Goal: Information Seeking & Learning: Check status

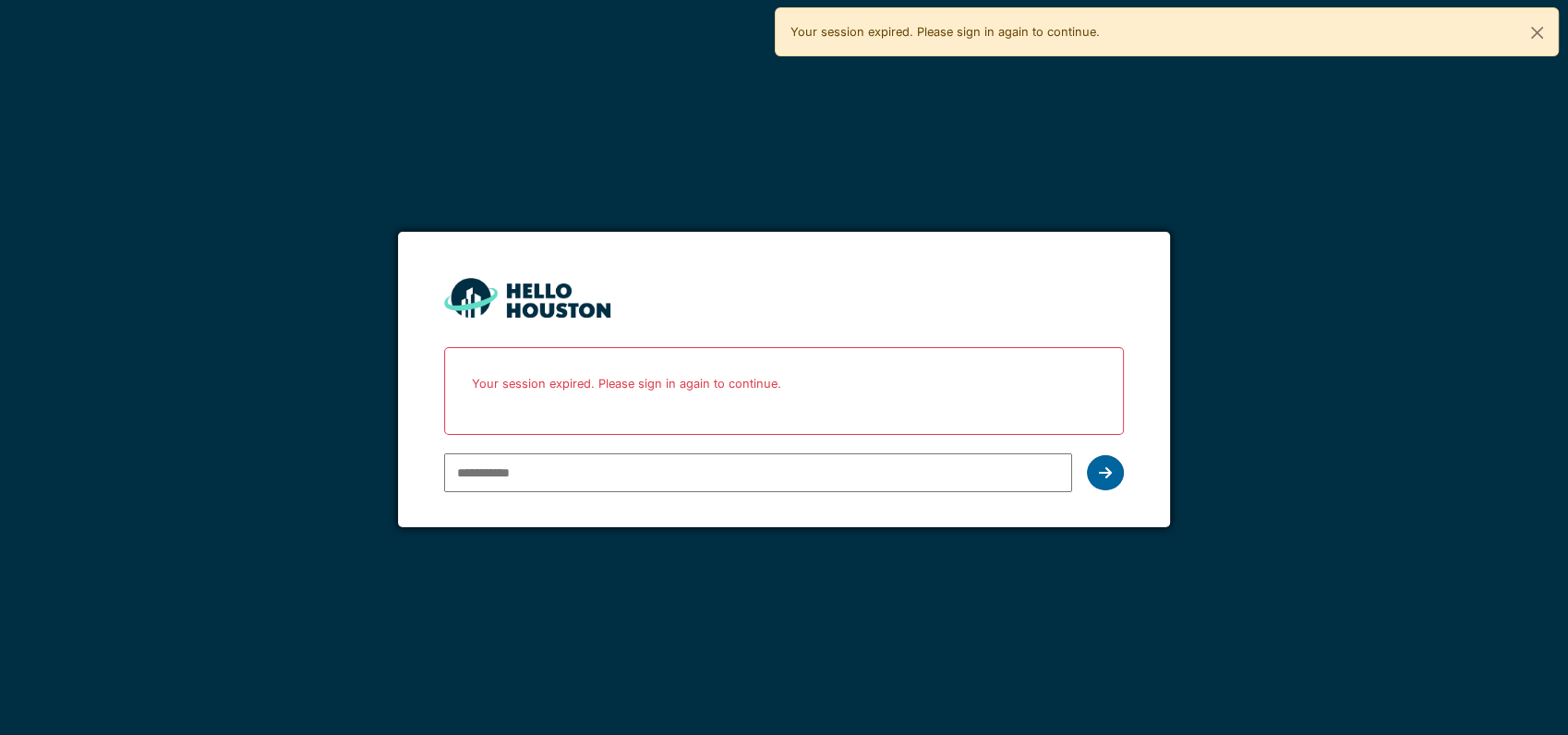
type input "**********"
click at [1113, 467] on div at bounding box center [1105, 473] width 37 height 35
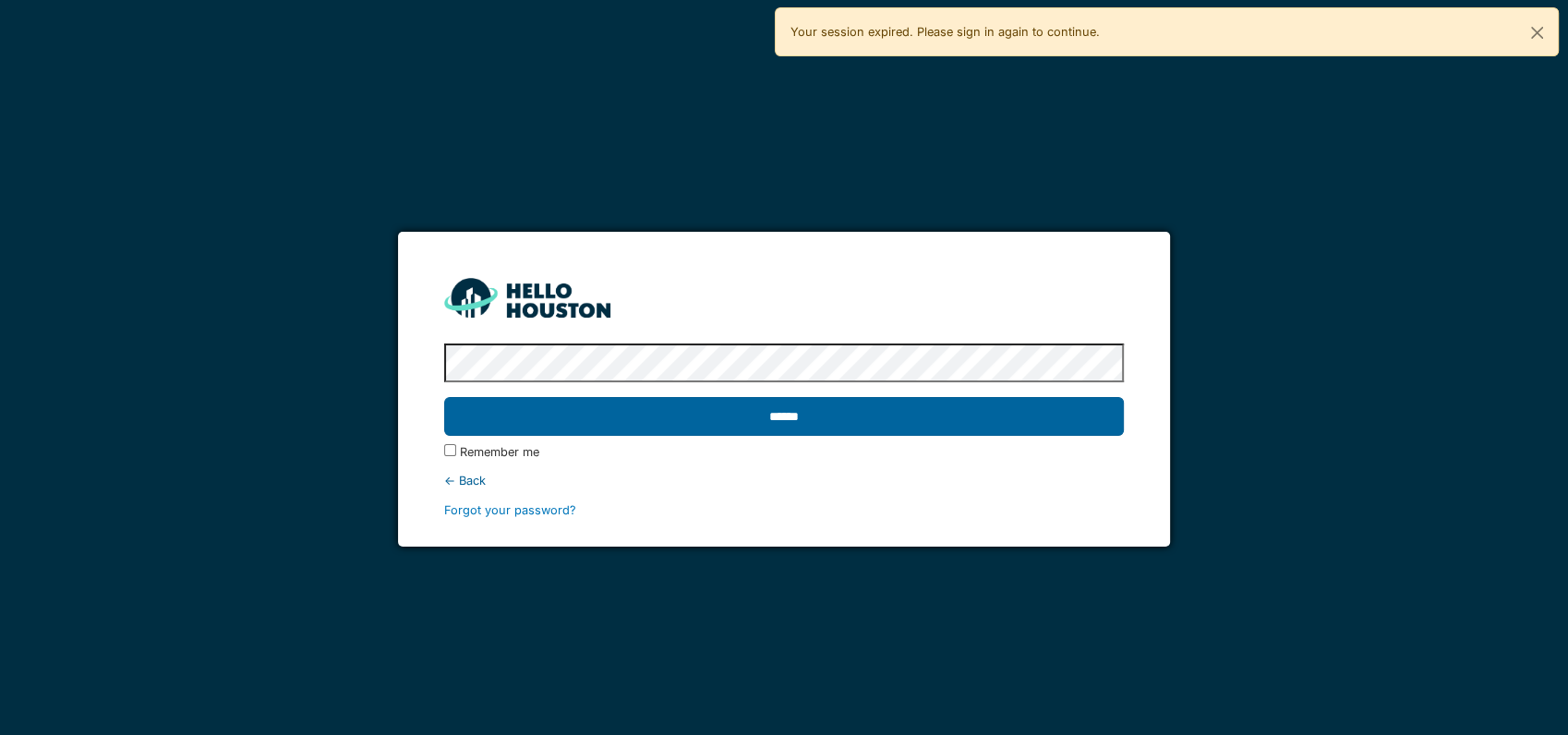
click at [950, 409] on input "******" at bounding box center [783, 417] width 679 height 39
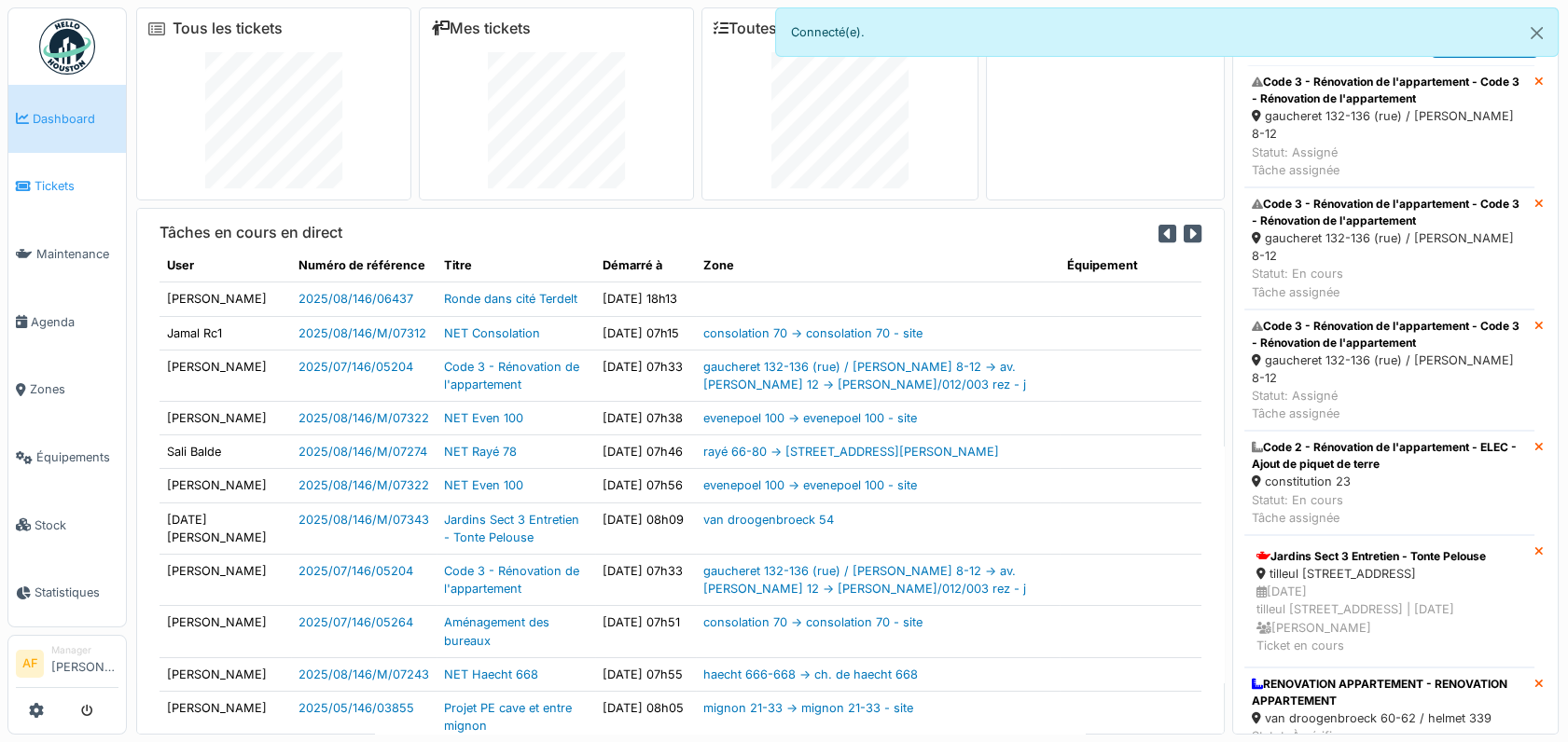
click at [48, 181] on span "Tickets" at bounding box center [76, 186] width 84 height 18
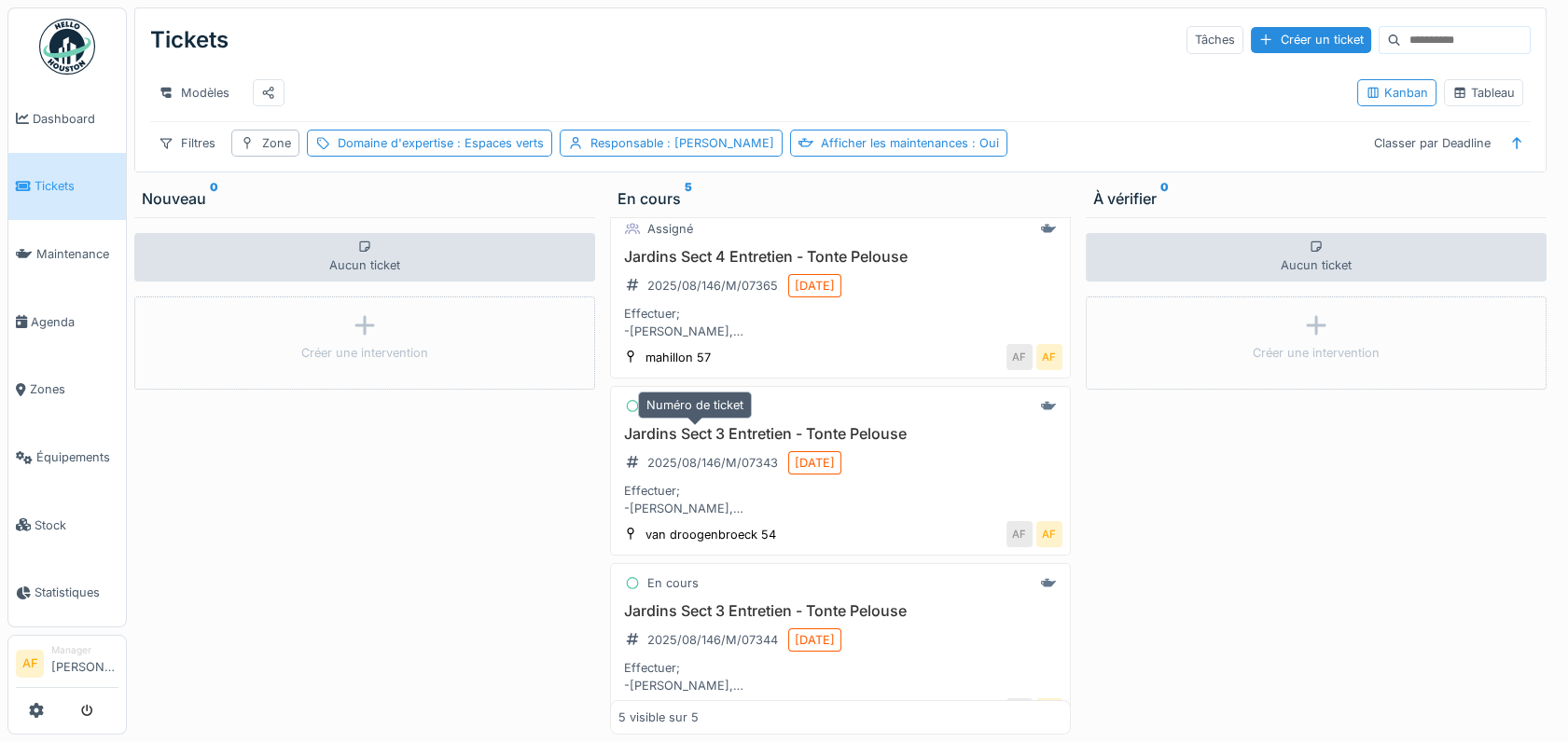
scroll to position [414, 0]
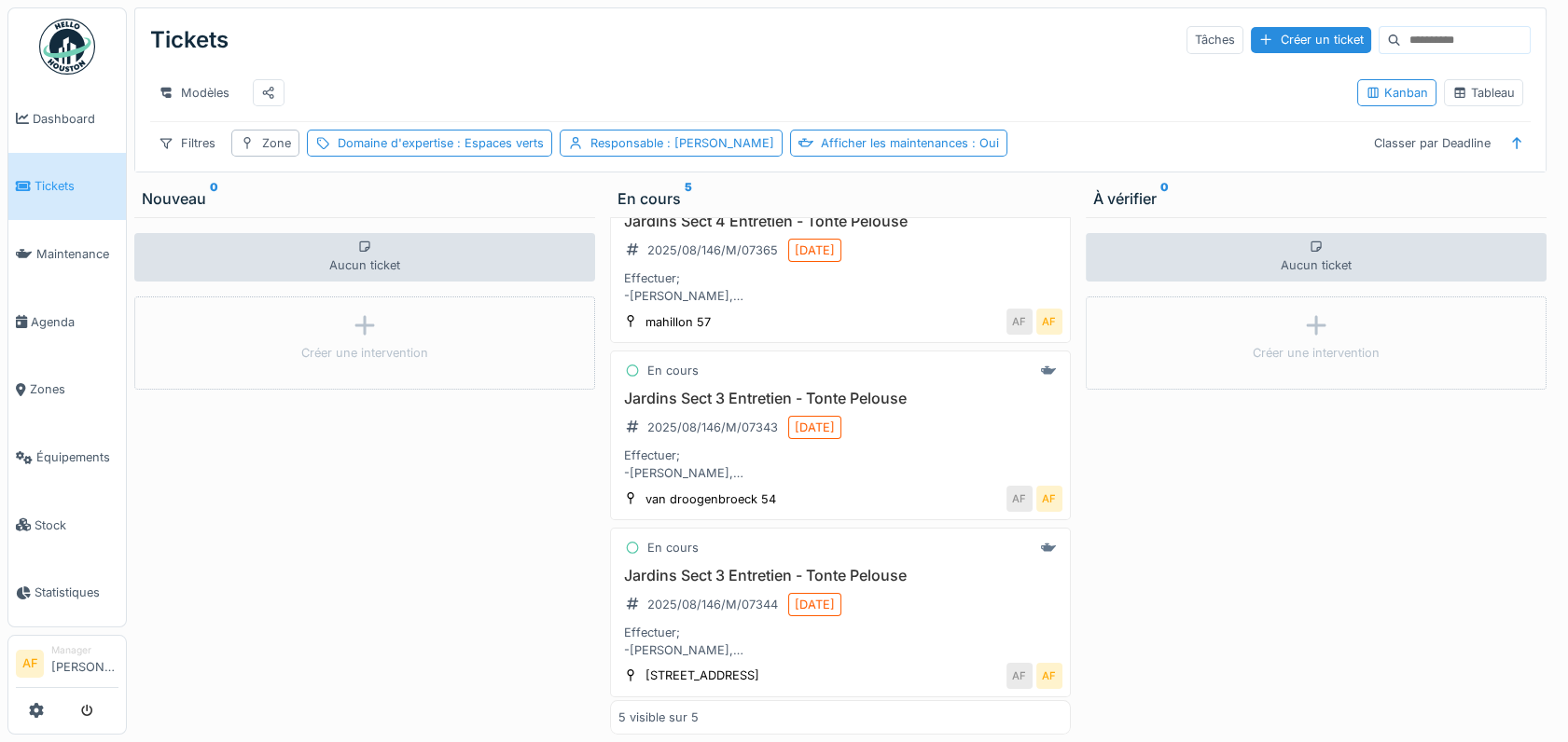
click at [60, 178] on span "Tickets" at bounding box center [76, 186] width 84 height 18
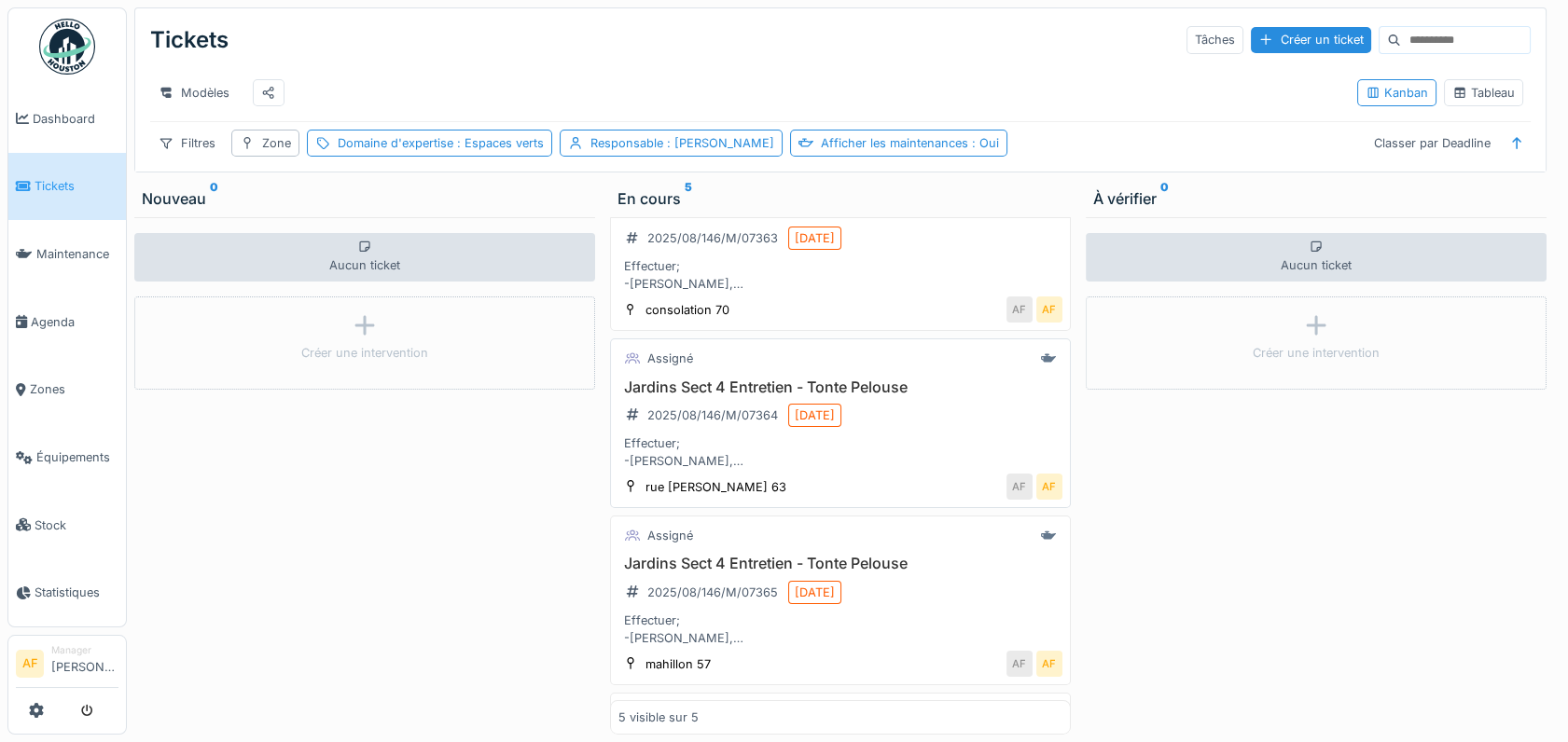
scroll to position [104, 0]
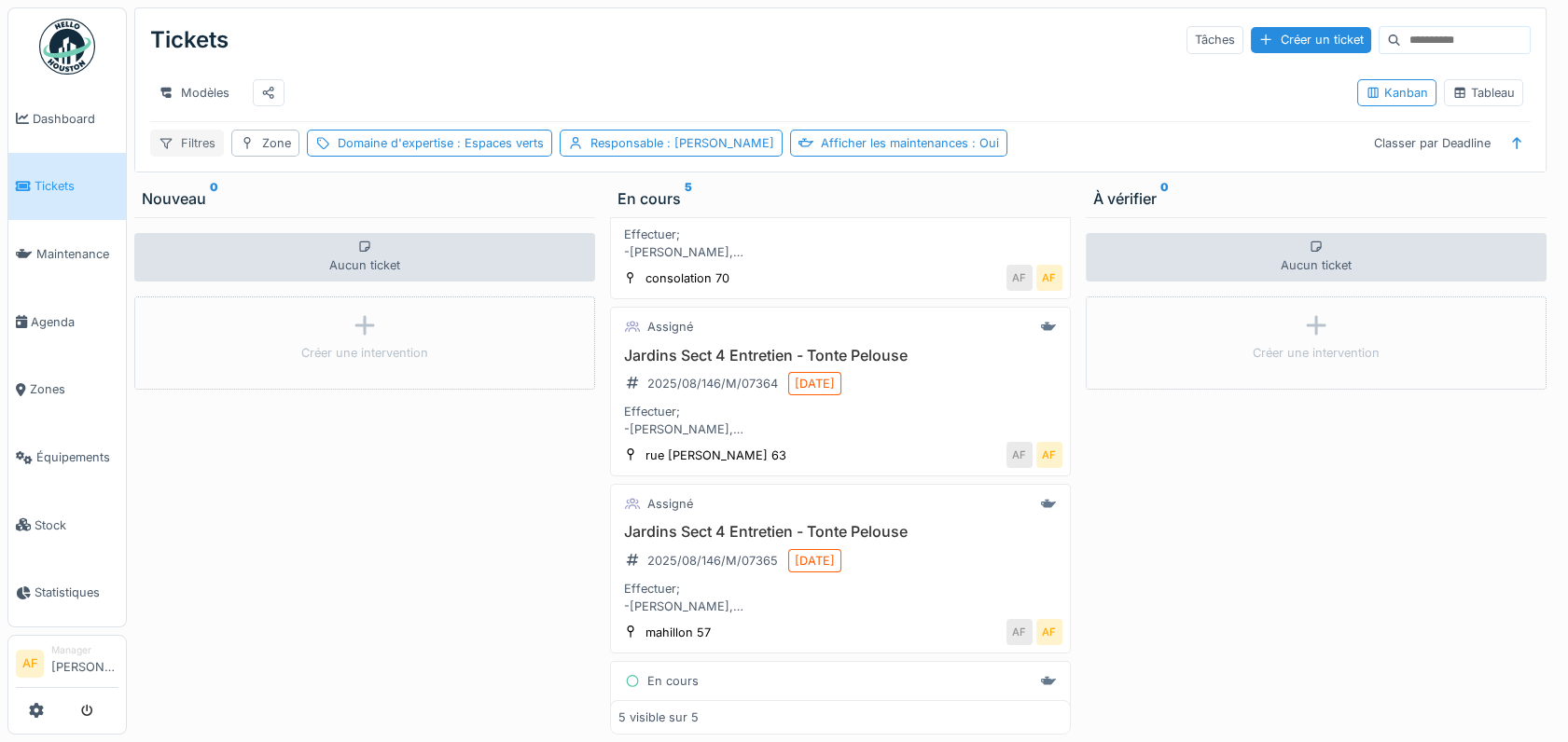
click at [199, 157] on div "Filtres" at bounding box center [187, 142] width 74 height 27
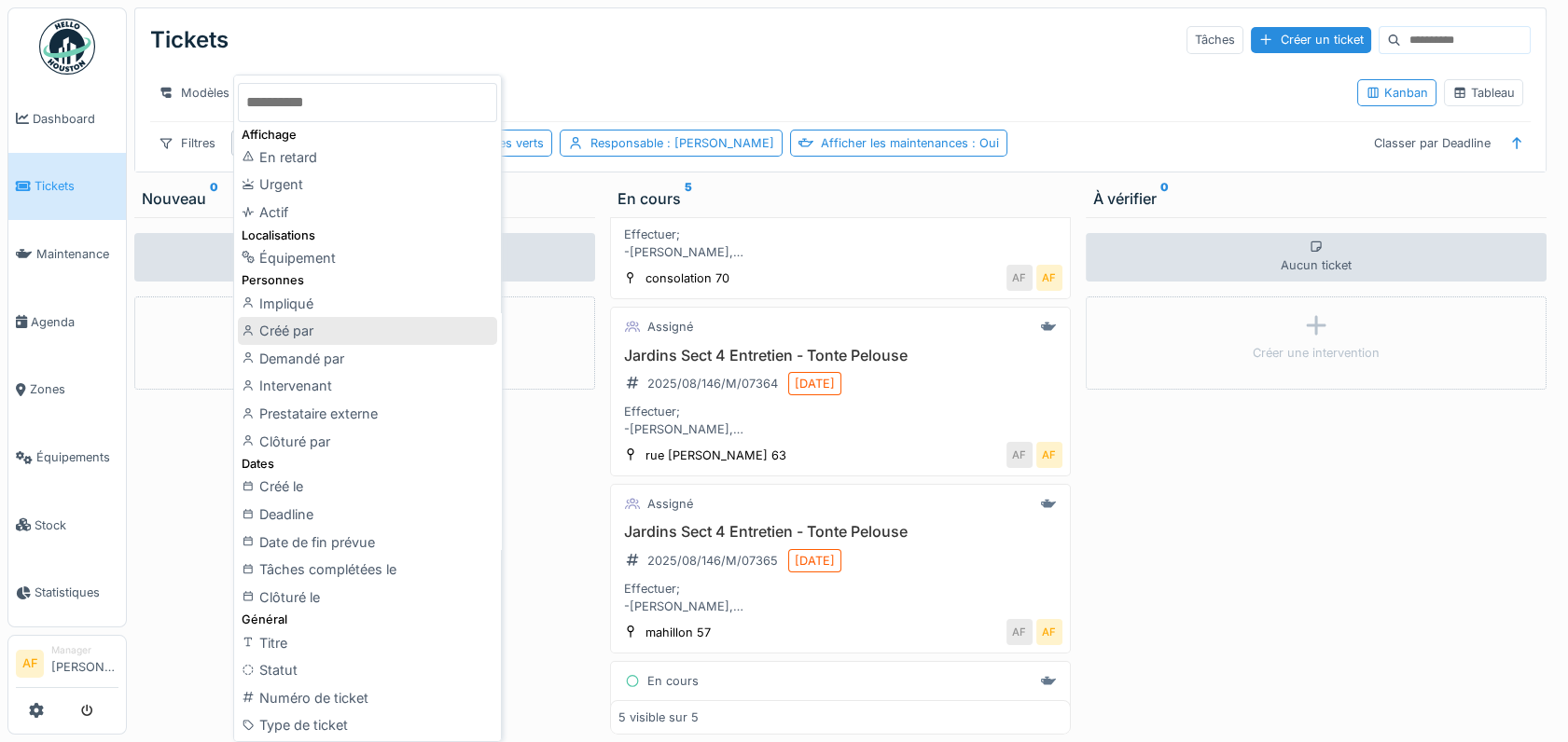
click at [371, 330] on div "Créé par" at bounding box center [367, 331] width 259 height 28
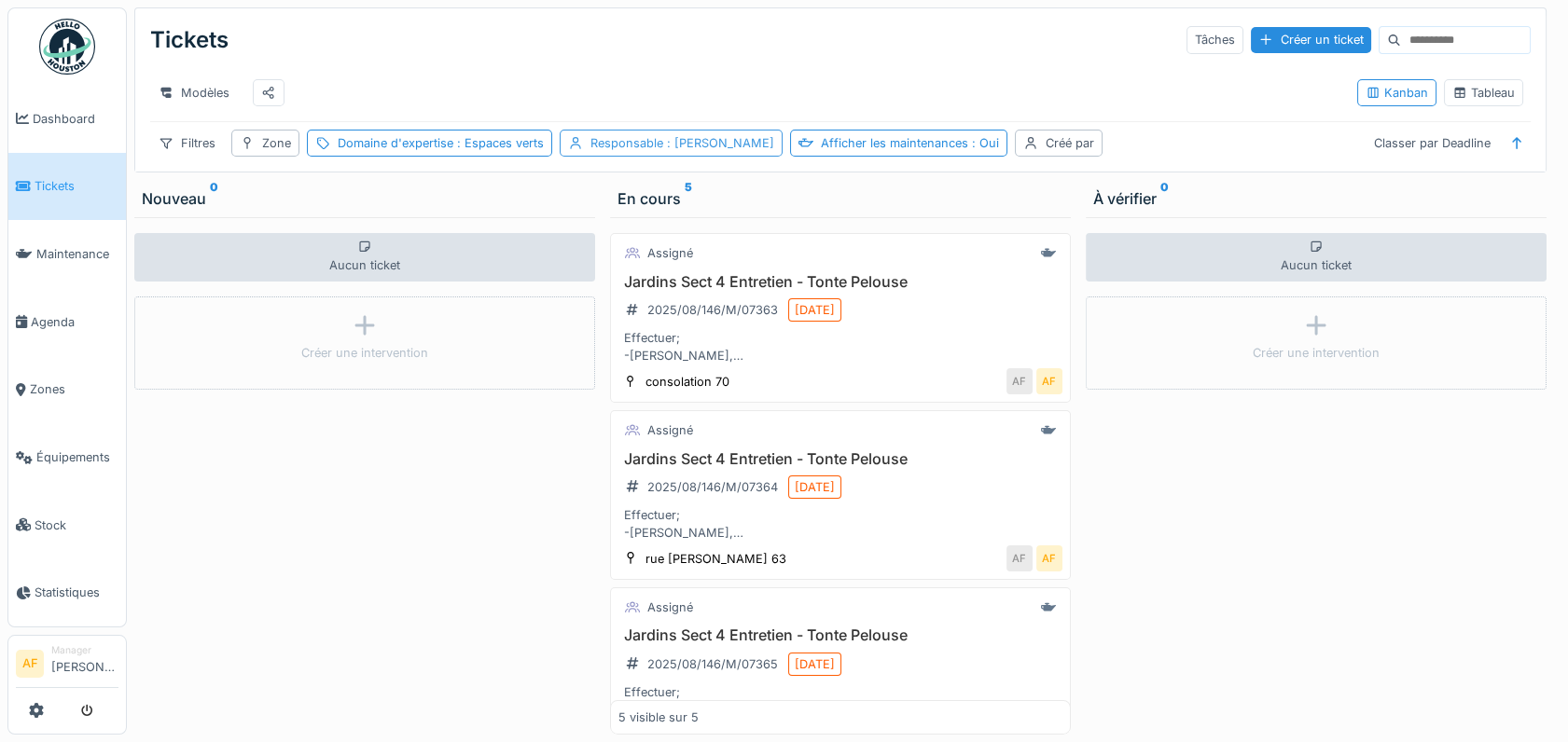
click at [640, 152] on div "Responsable : Antonio Fernandez" at bounding box center [682, 142] width 184 height 18
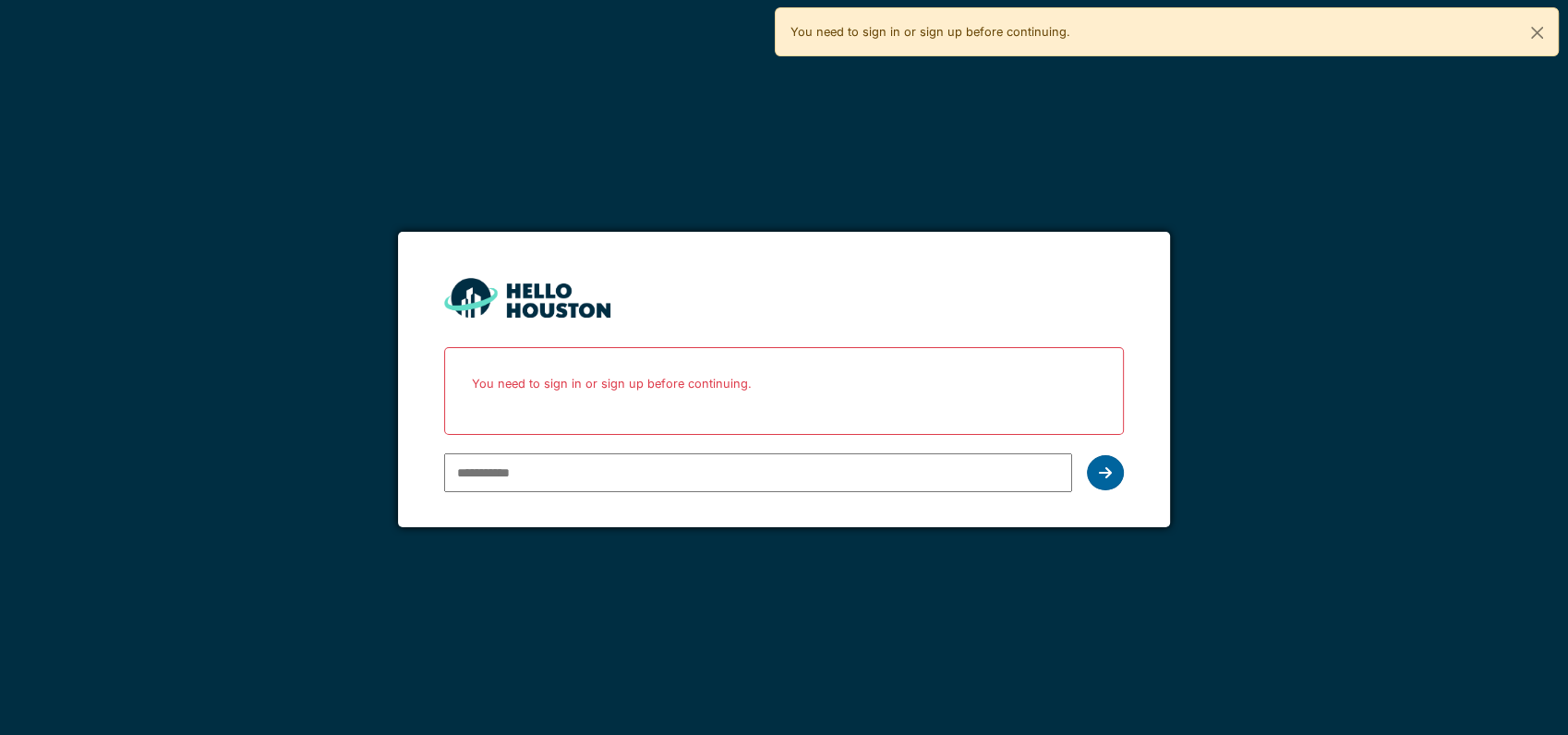
type input "**********"
click at [1099, 475] on icon at bounding box center [1105, 473] width 13 height 15
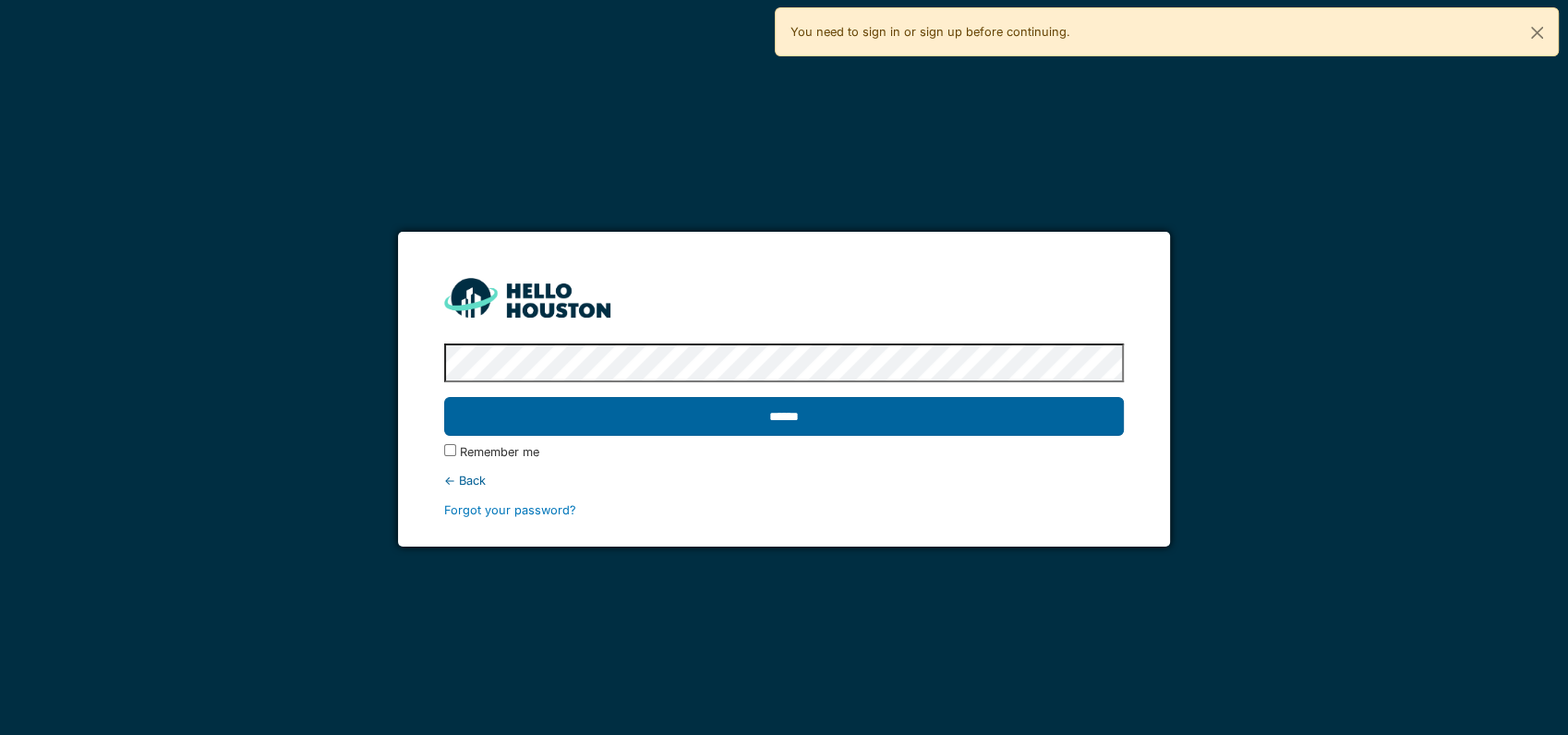
click at [966, 417] on input "******" at bounding box center [783, 417] width 679 height 39
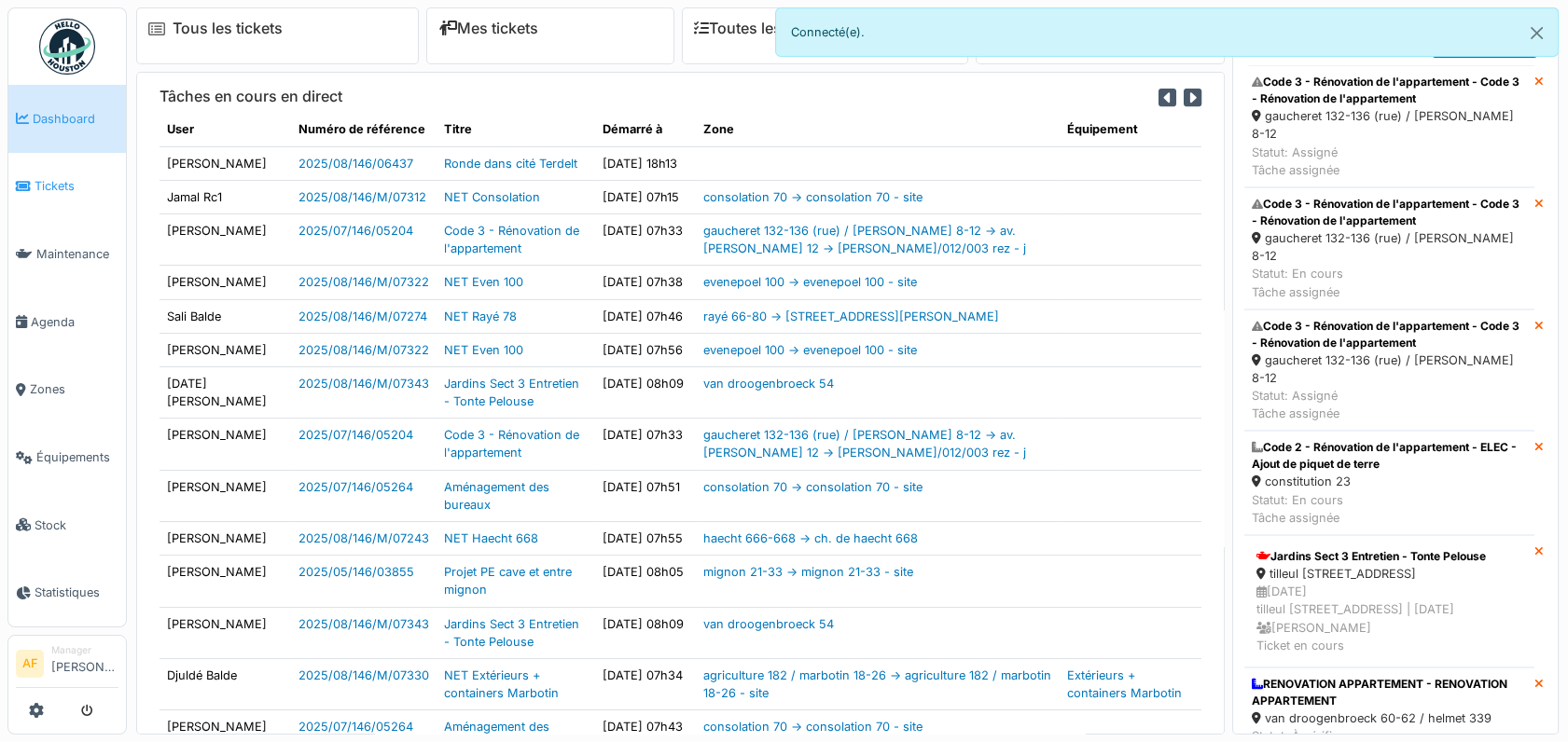
click at [62, 177] on span "Tickets" at bounding box center [76, 186] width 84 height 18
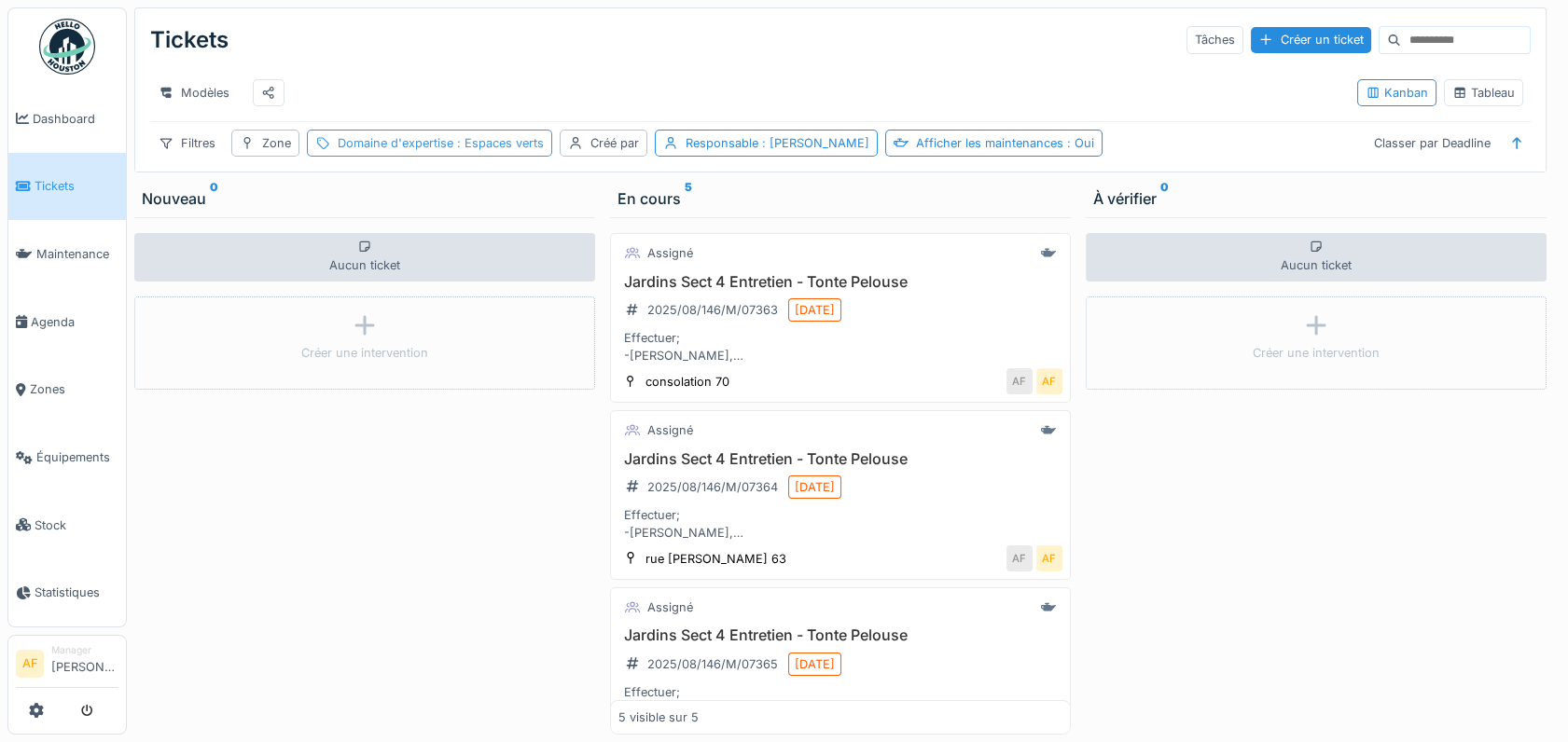
click at [519, 150] on span ": Espaces verts" at bounding box center [498, 142] width 91 height 14
click at [73, 655] on li "Manager Antonio Fernandez" at bounding box center [84, 663] width 67 height 41
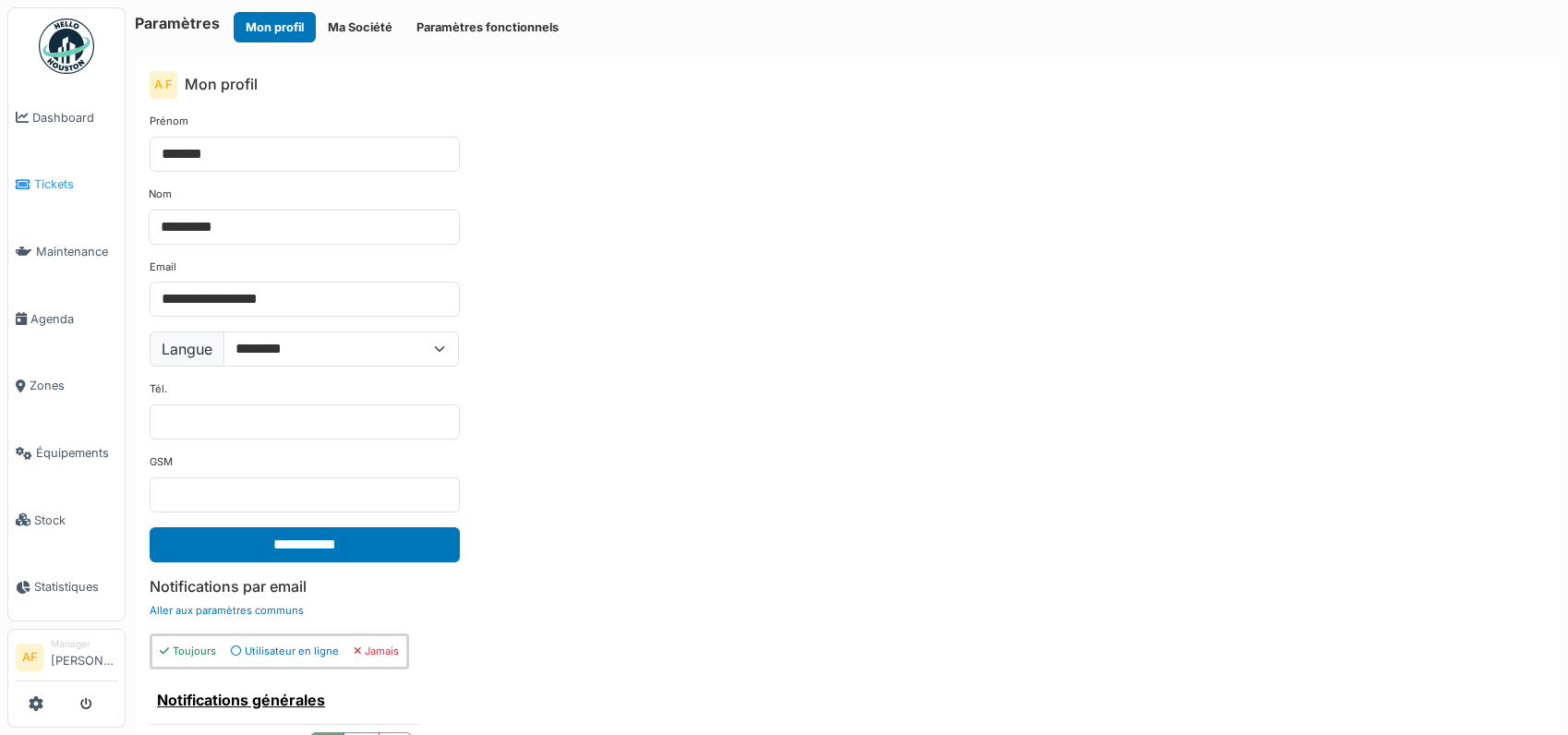
click at [63, 163] on link "Tickets" at bounding box center [66, 185] width 117 height 67
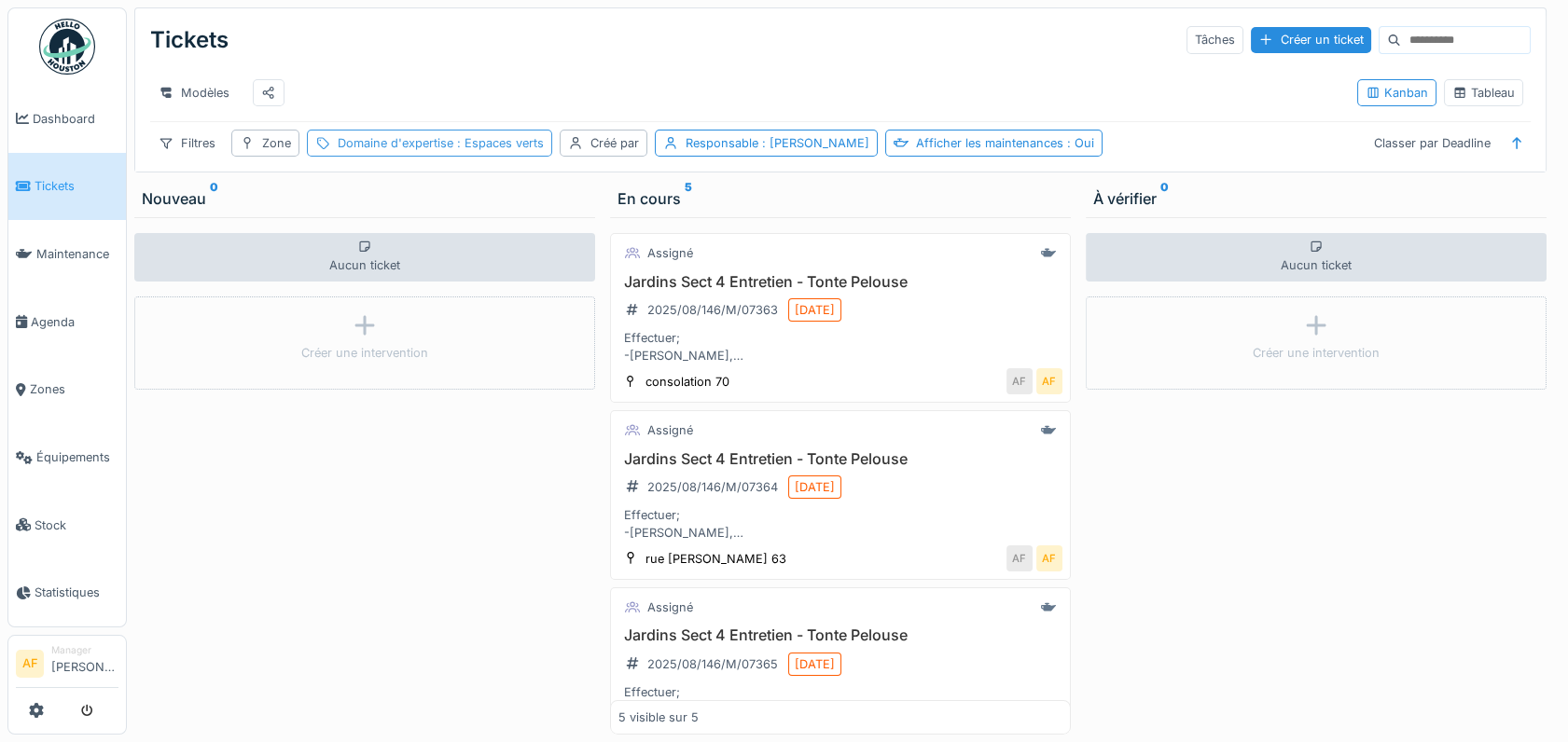
click at [485, 150] on span ": Espaces verts" at bounding box center [498, 142] width 91 height 14
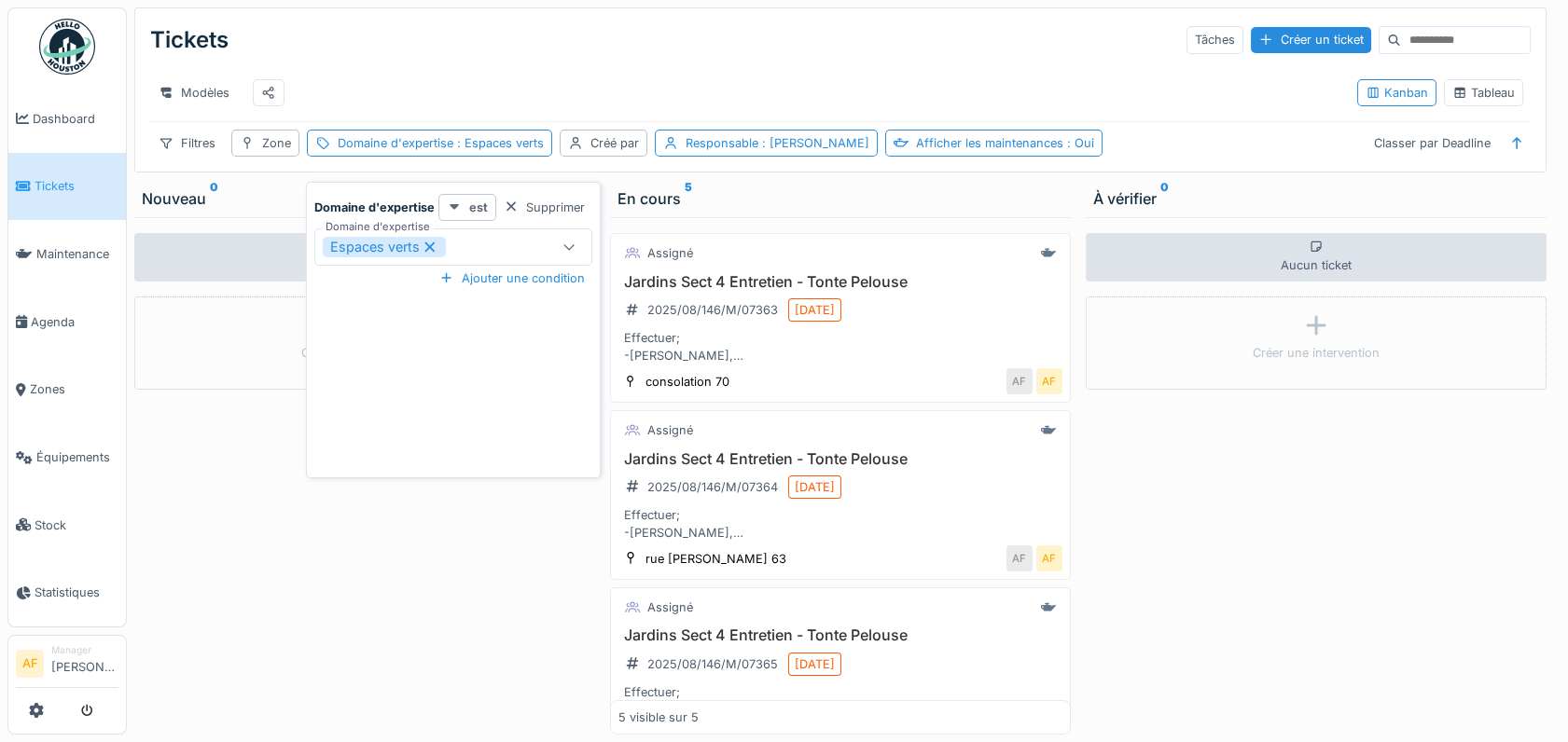
click at [457, 208] on icon at bounding box center [454, 206] width 15 height 12
click at [410, 437] on div "Domaine d'expertise est Supprimer Domaine d'expertise Espaces verts *** Ajouter…" at bounding box center [453, 334] width 285 height 280
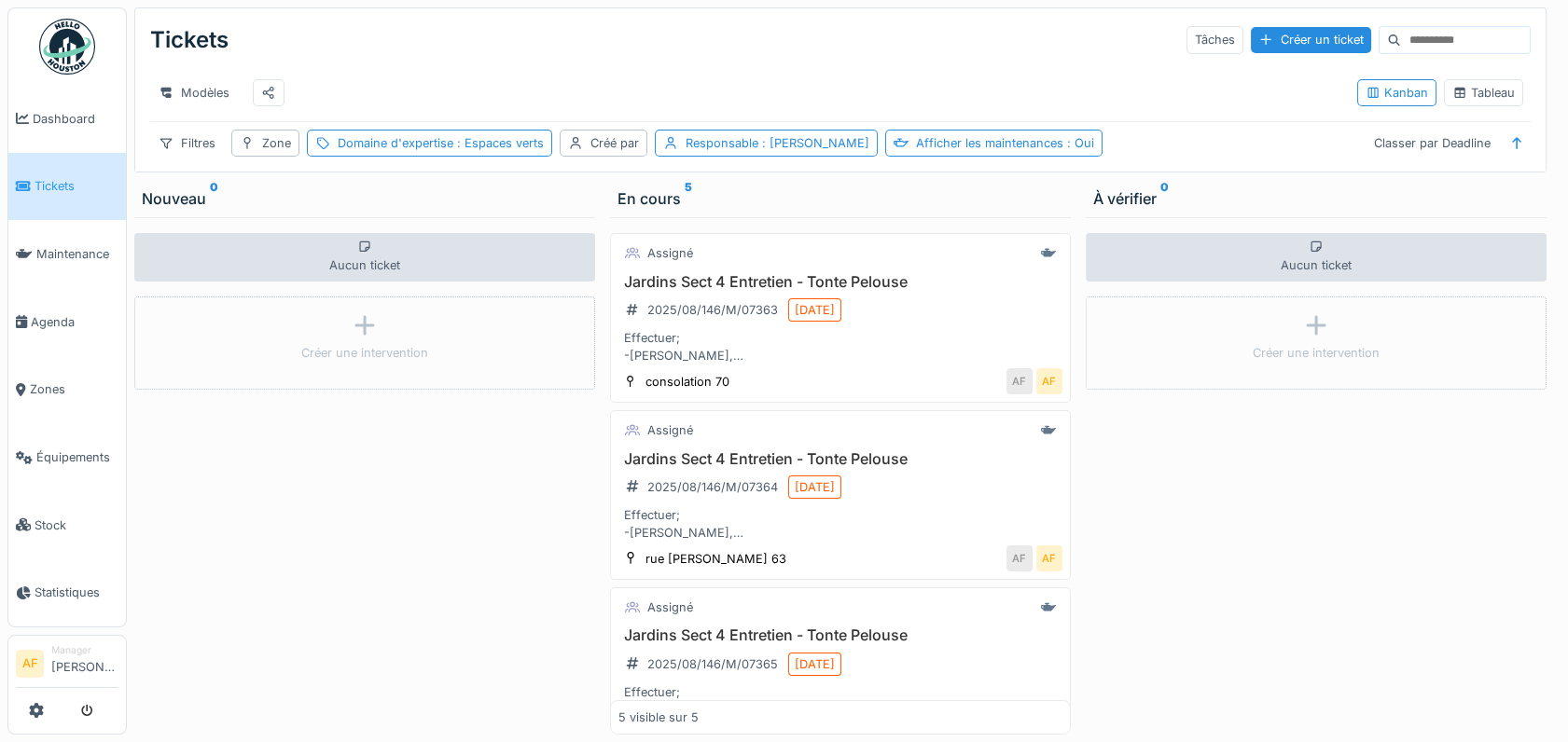
click at [430, 574] on div "Aucun ticket Créer une intervention" at bounding box center [364, 475] width 460 height 518
click at [74, 183] on span "Tickets" at bounding box center [76, 186] width 84 height 18
click at [477, 150] on span ": Espaces verts" at bounding box center [498, 142] width 91 height 14
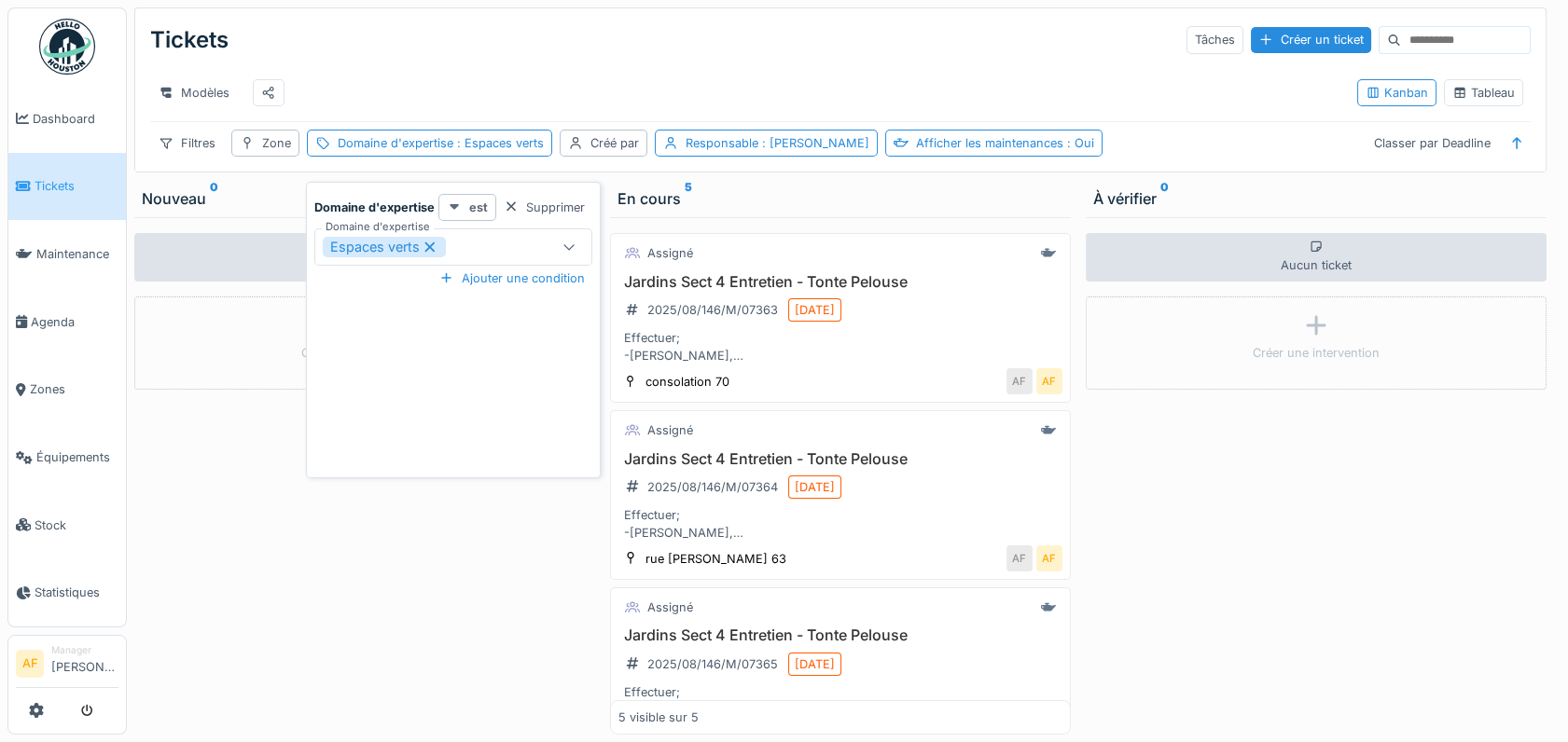
click at [449, 205] on icon at bounding box center [454, 206] width 9 height 6
click at [388, 405] on div "Domaine d'expertise est Supprimer Domaine d'expertise Espaces verts *** Ajouter…" at bounding box center [453, 334] width 285 height 280
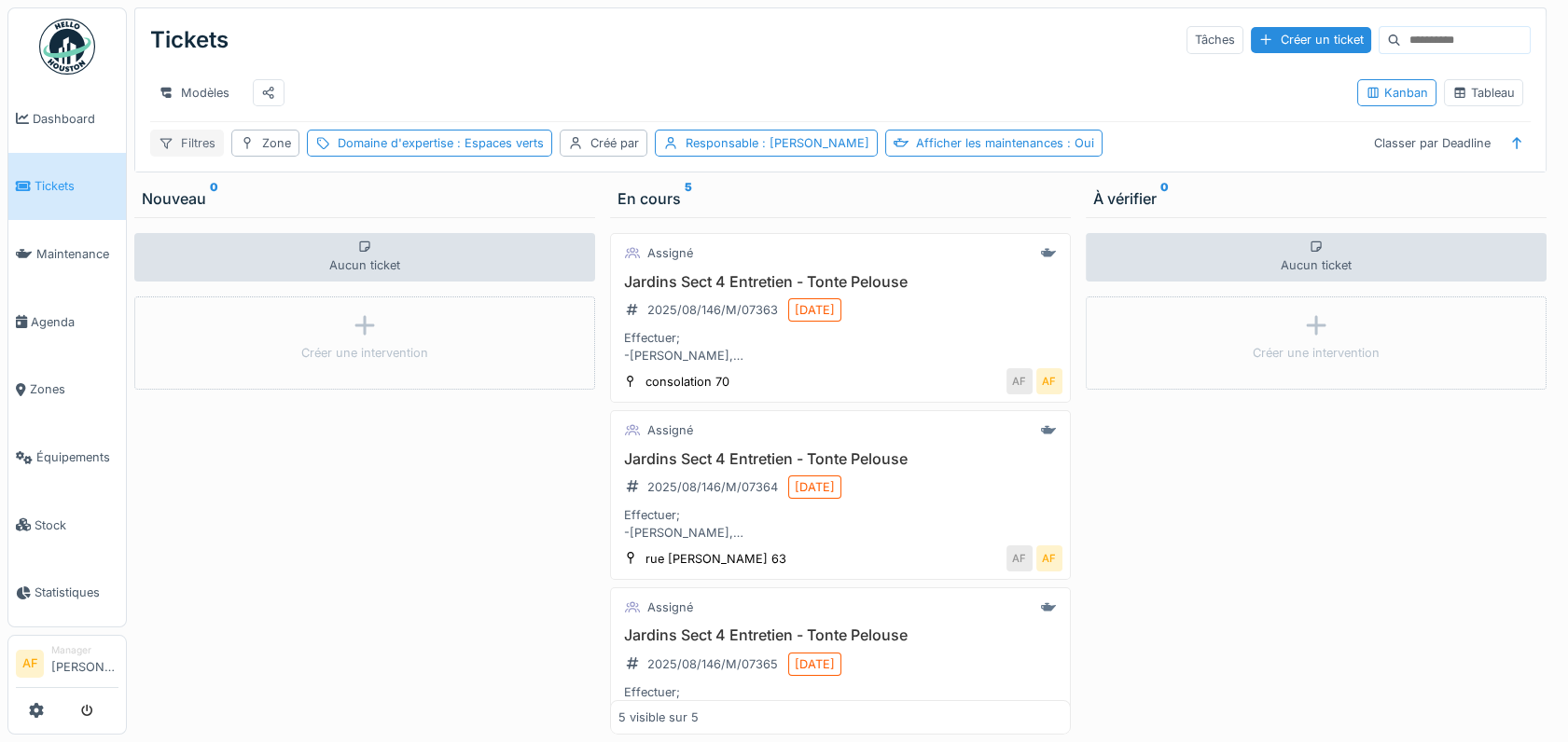
click at [187, 157] on div "Filtres" at bounding box center [187, 142] width 74 height 27
click at [62, 313] on span "Agenda" at bounding box center [75, 322] width 88 height 18
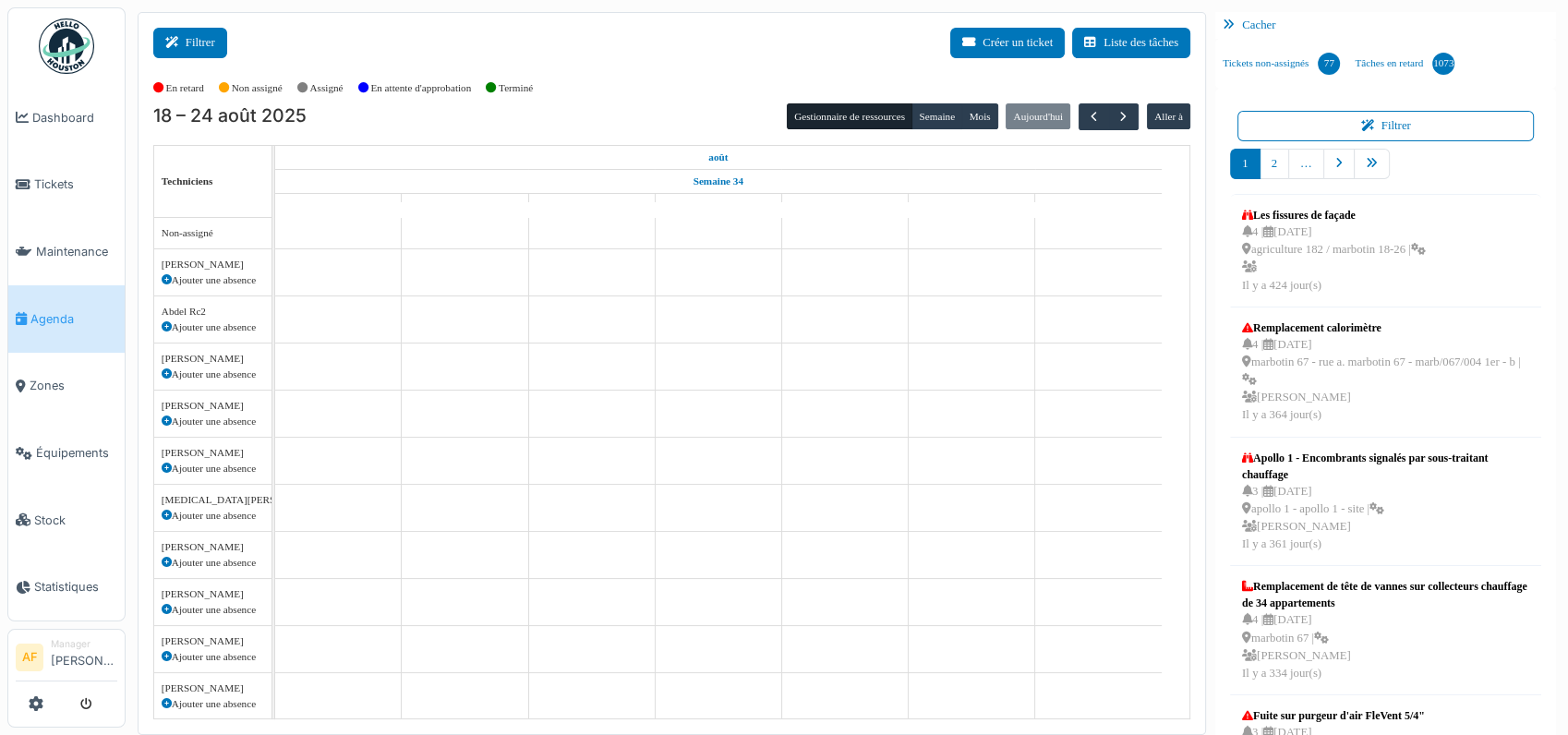
click at [194, 49] on button "Filtrer" at bounding box center [190, 43] width 74 height 31
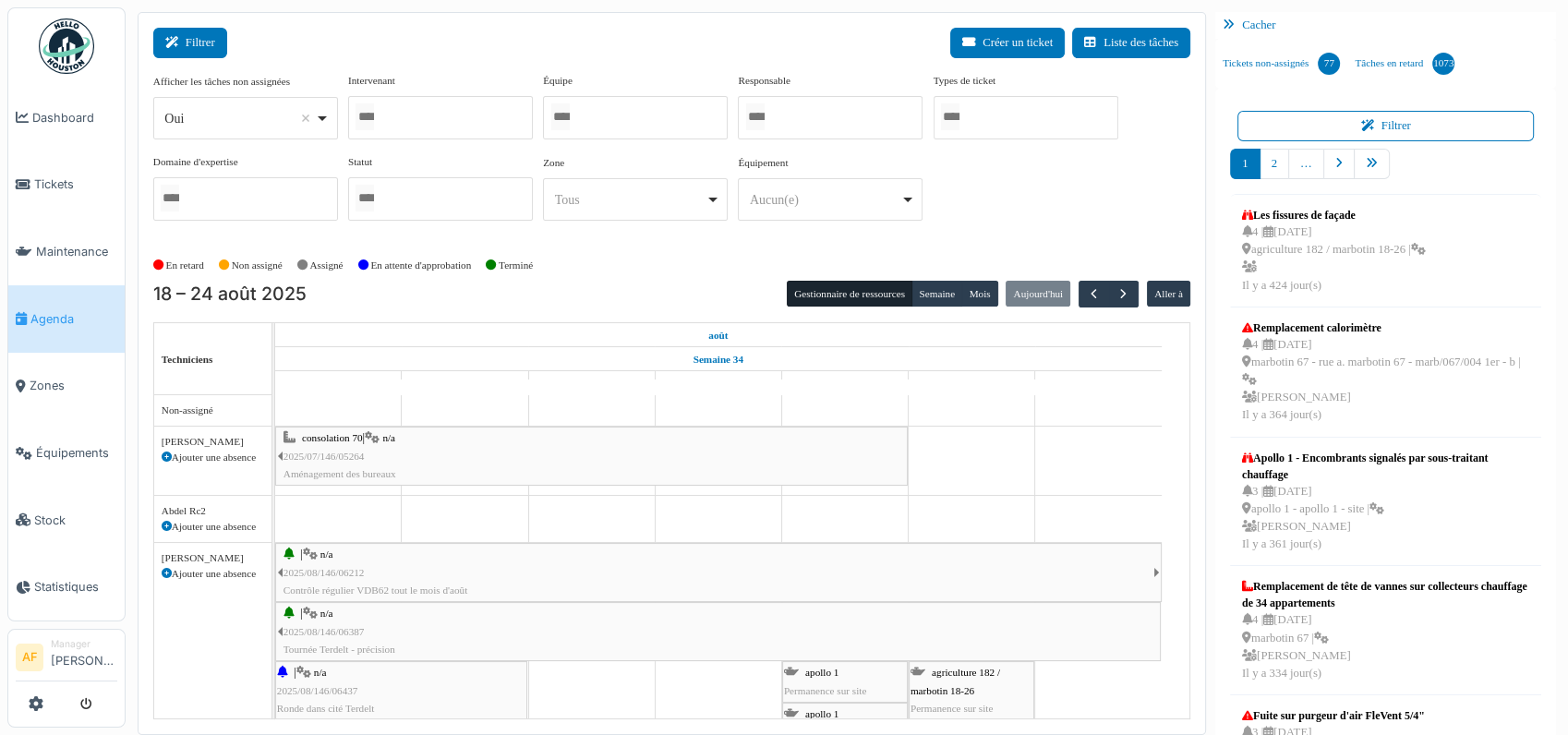
click at [199, 41] on button "Filtrer" at bounding box center [190, 43] width 74 height 31
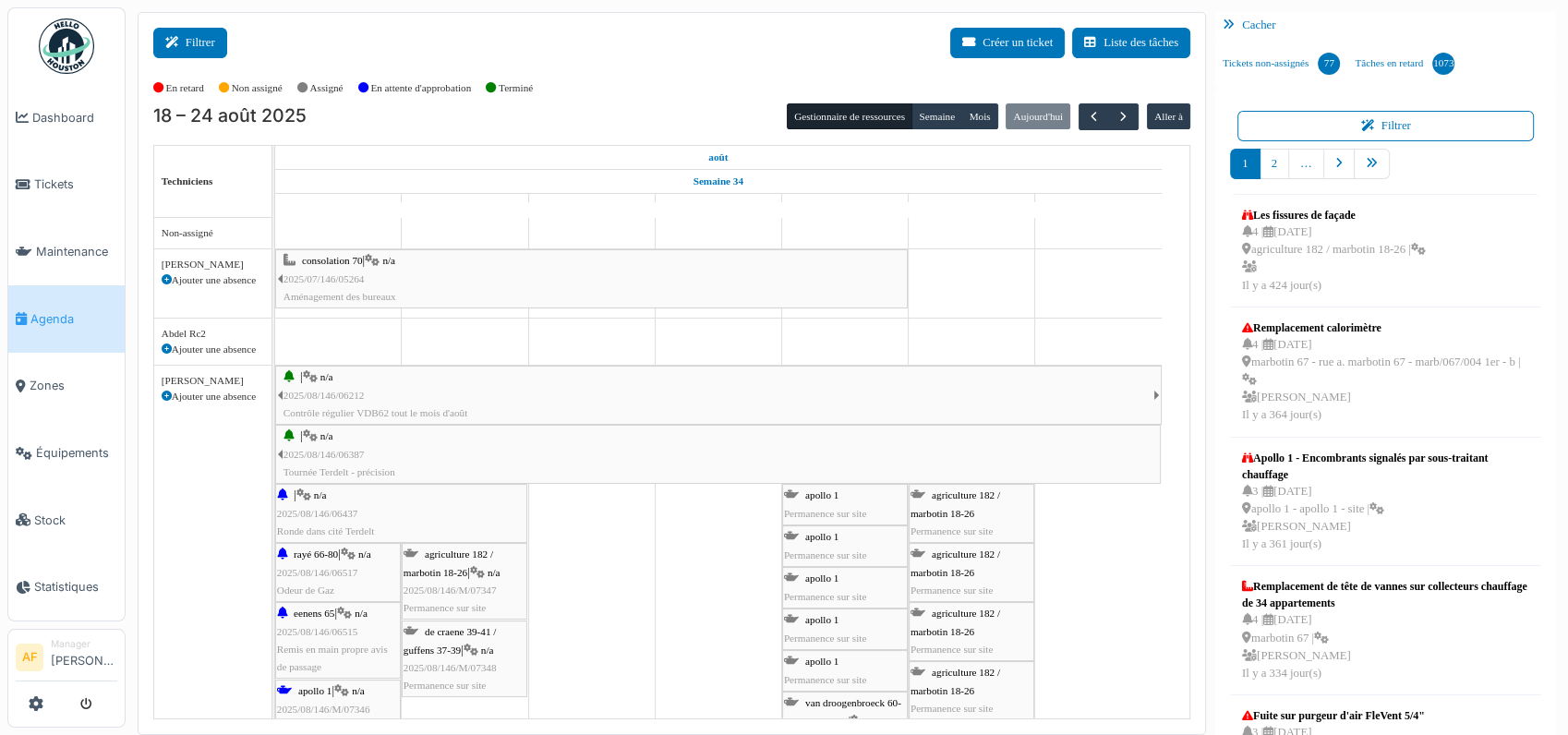
click at [180, 37] on icon at bounding box center [176, 43] width 21 height 12
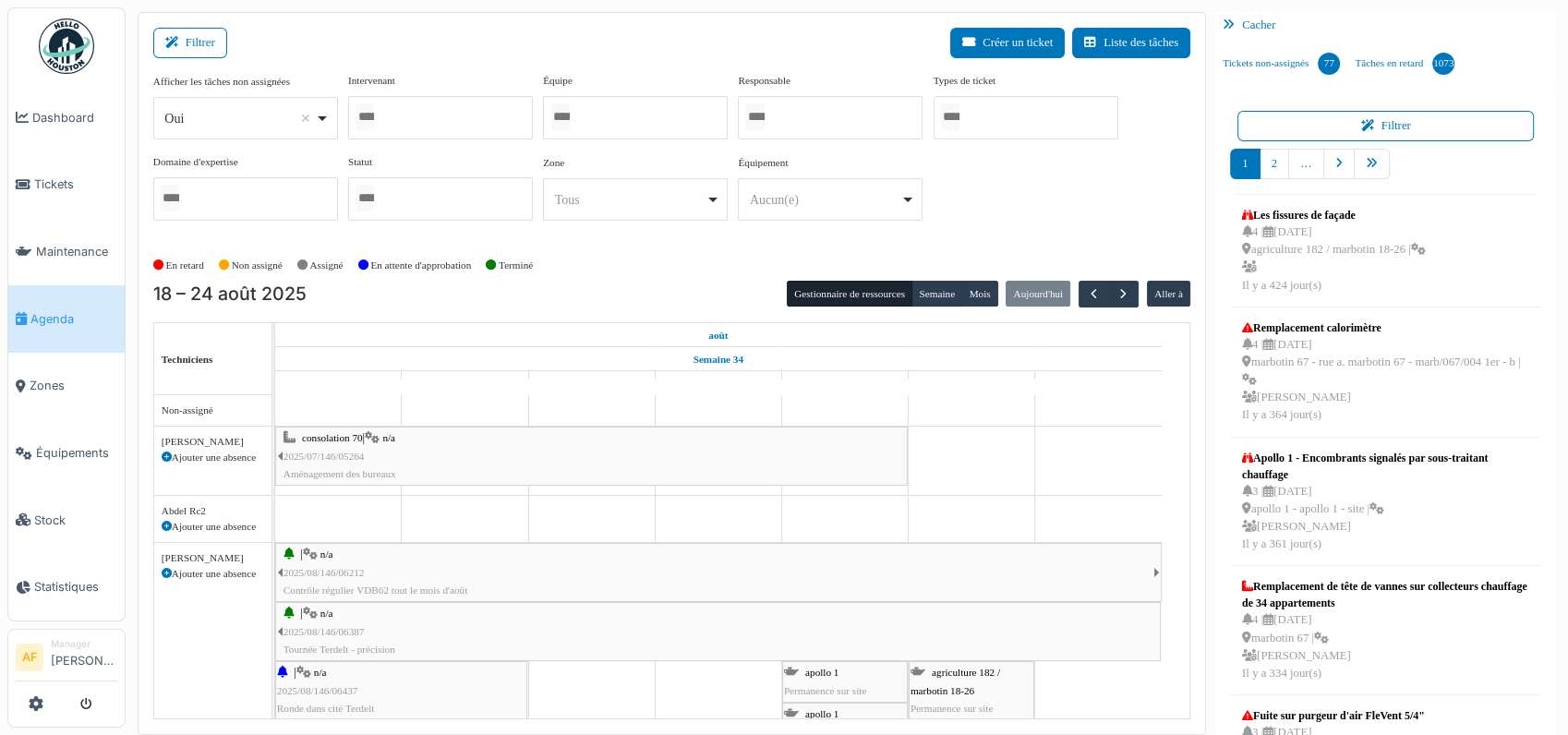
click at [436, 119] on div at bounding box center [441, 118] width 185 height 43
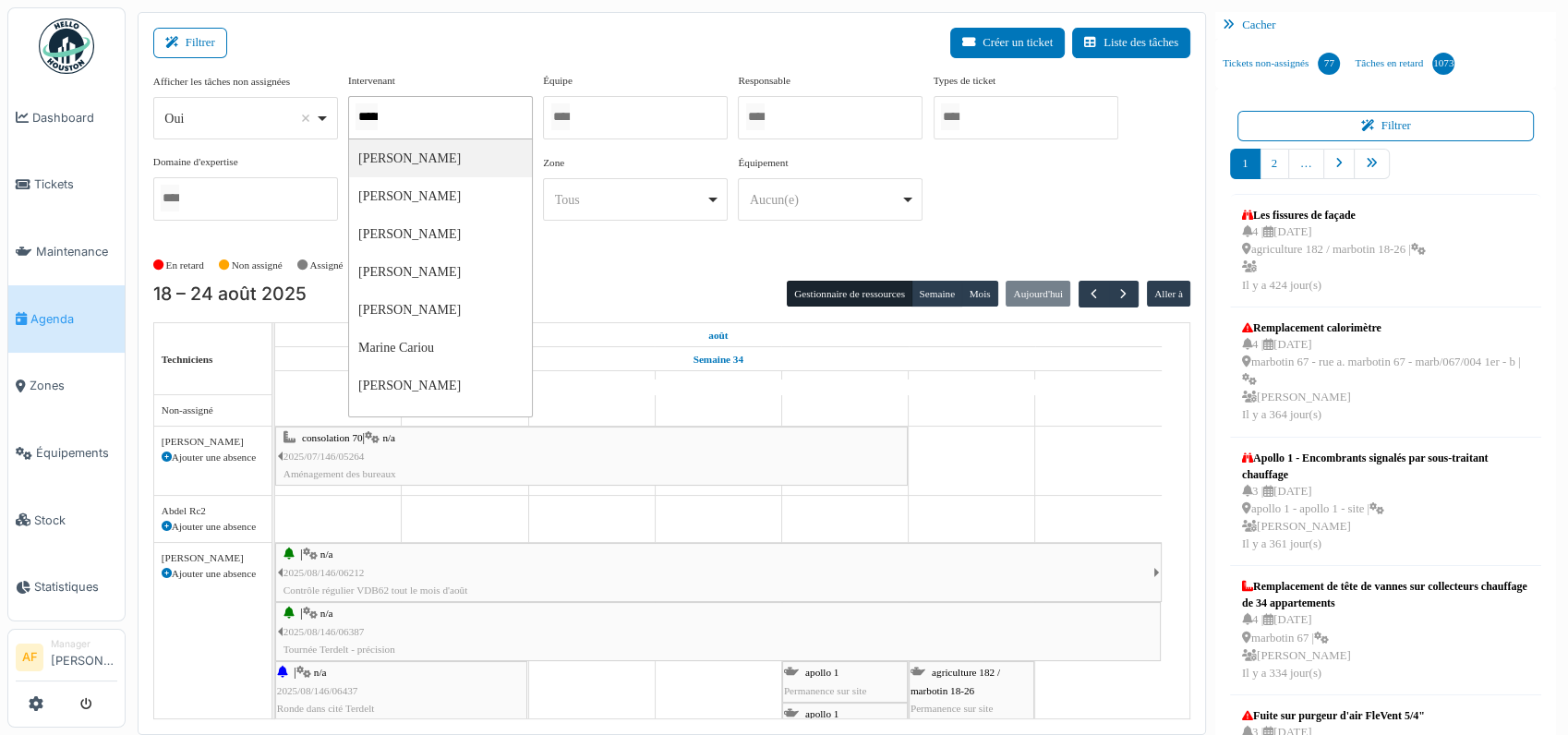
type input "******"
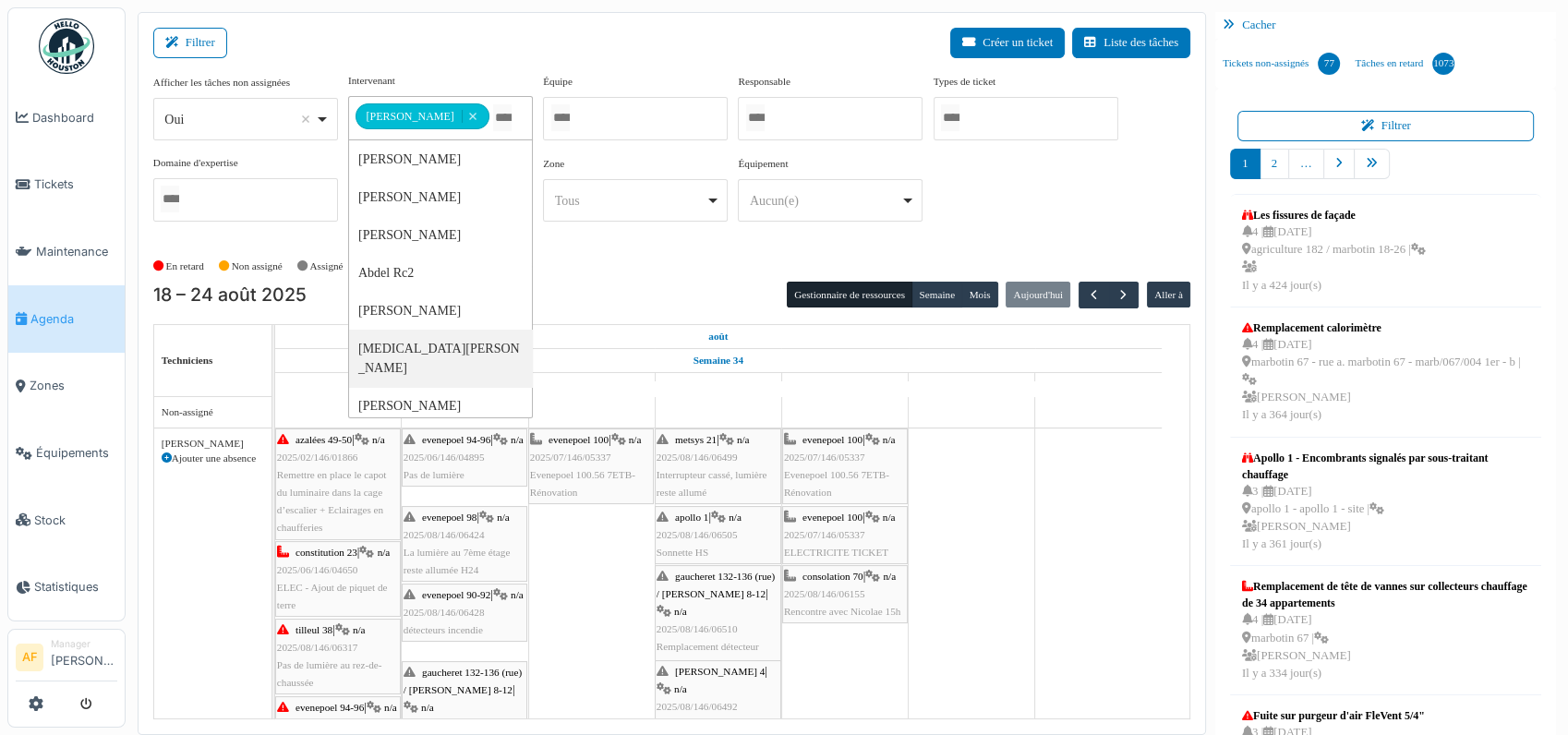
click at [717, 199] on div "Tous Remove item" at bounding box center [635, 201] width 169 height 27
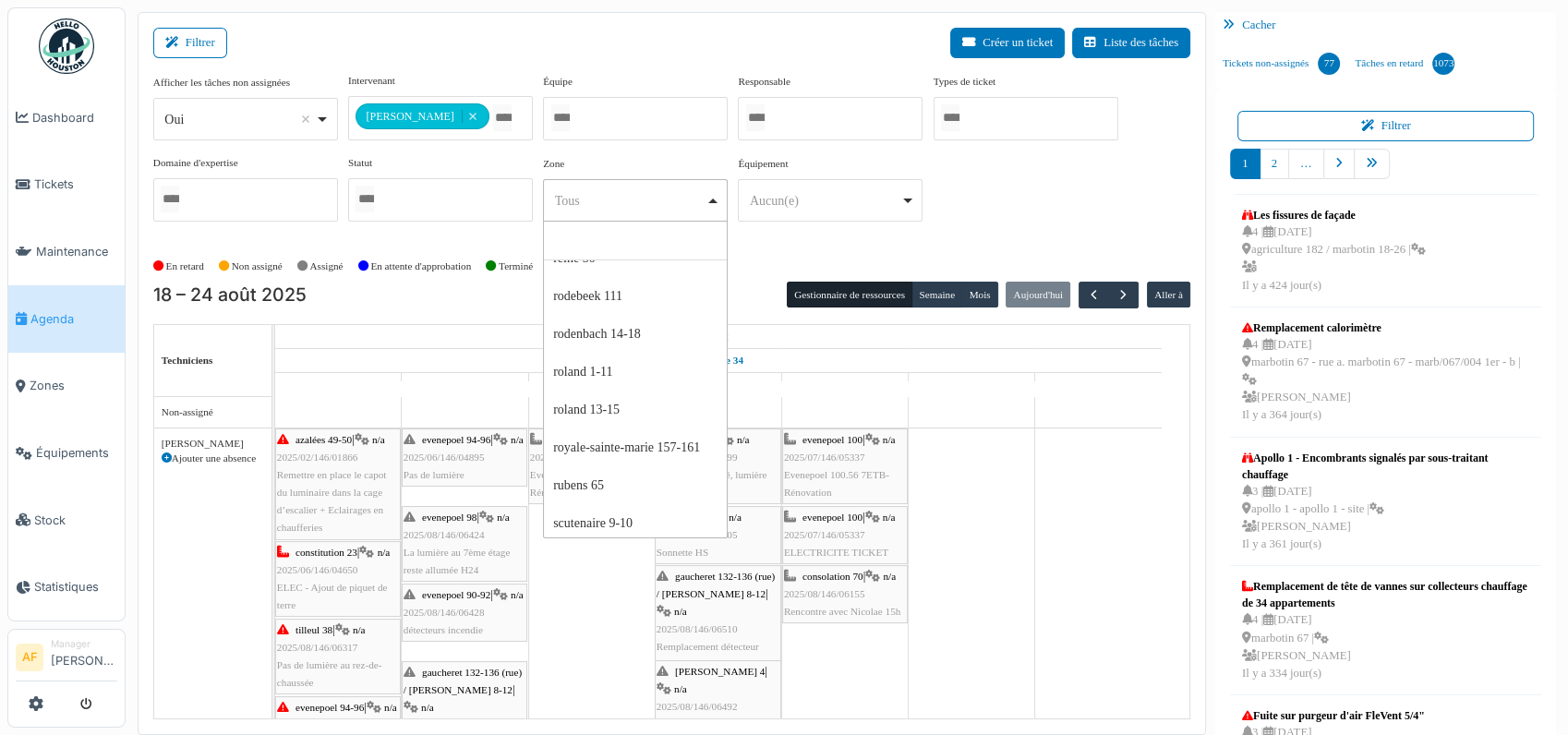
scroll to position [5952, 0]
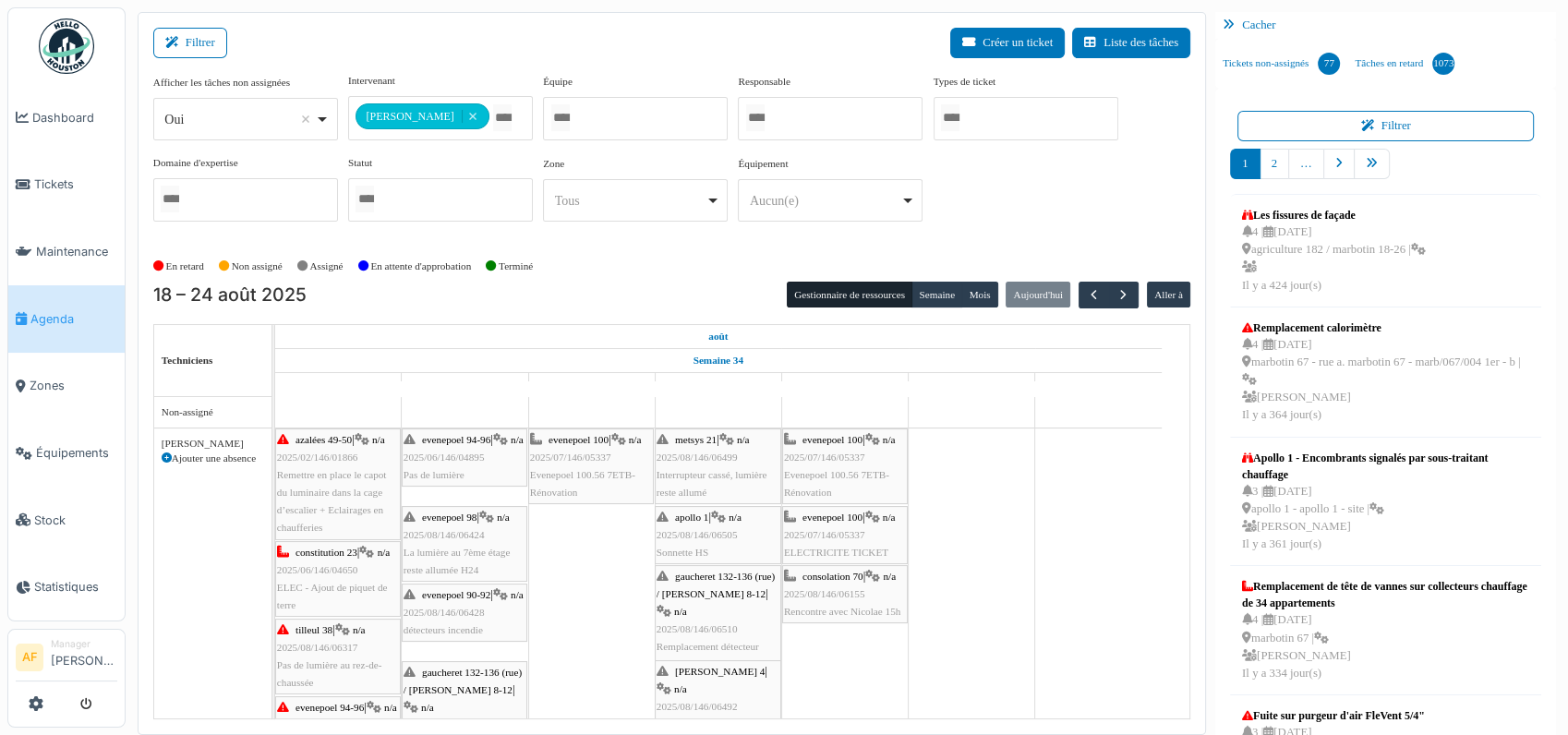
click at [991, 196] on div "**********" at bounding box center [672, 154] width 1037 height 163
click at [905, 202] on div "Aucun(e) Remove item" at bounding box center [831, 201] width 169 height 27
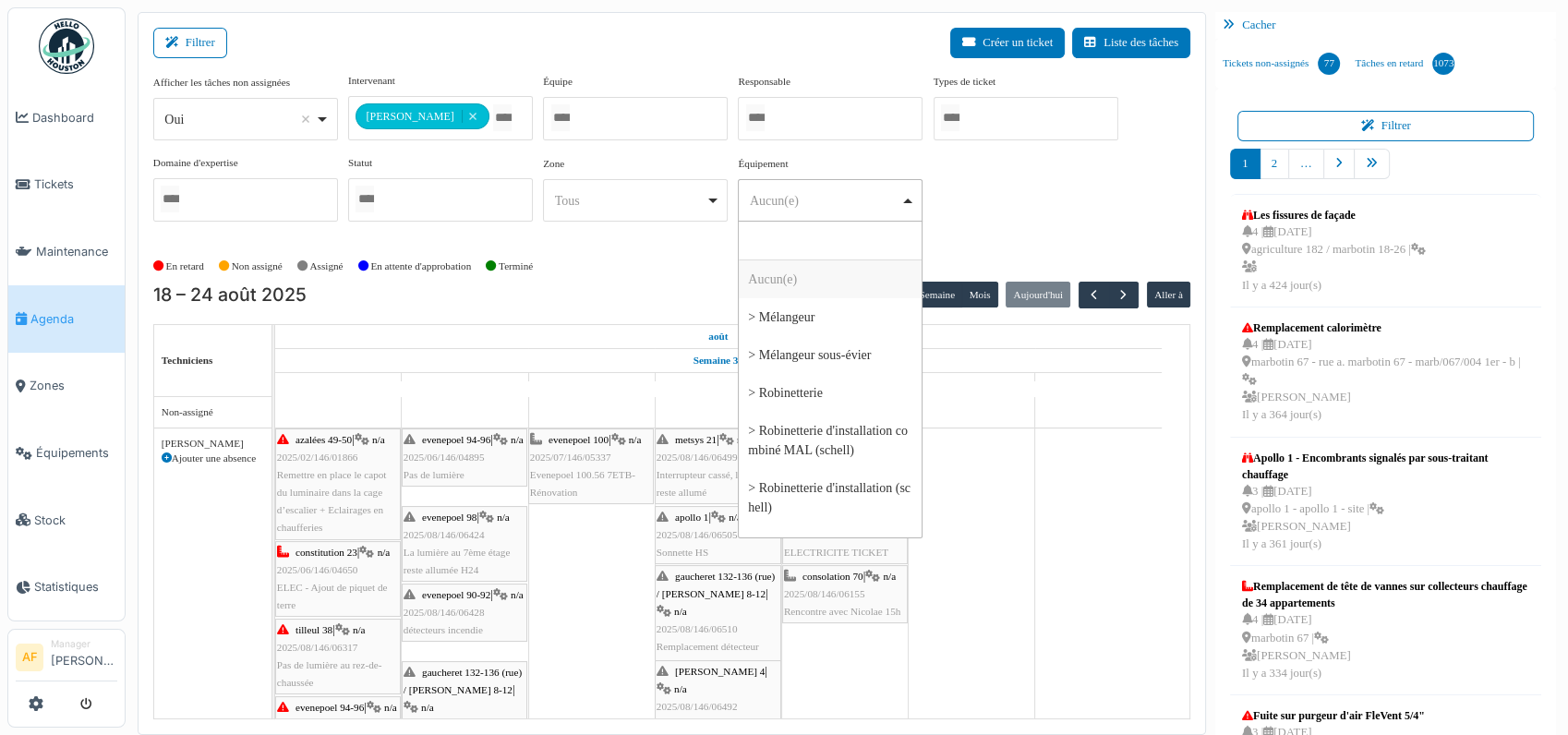
click at [714, 198] on div "Tous Remove item" at bounding box center [635, 201] width 169 height 27
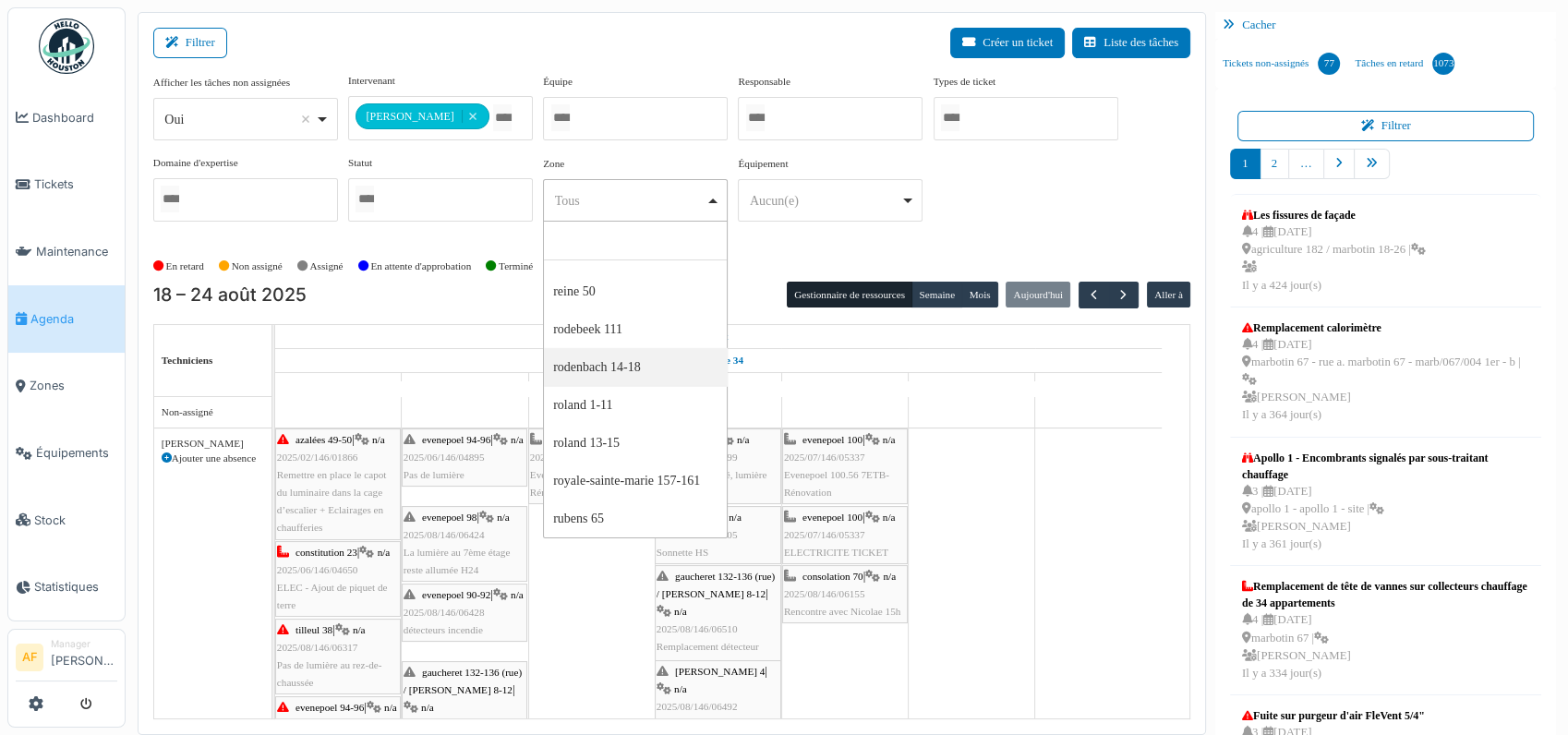
click at [562, 37] on div "Filtrer Créer un ticket Liste des tâches" at bounding box center [672, 50] width 1037 height 45
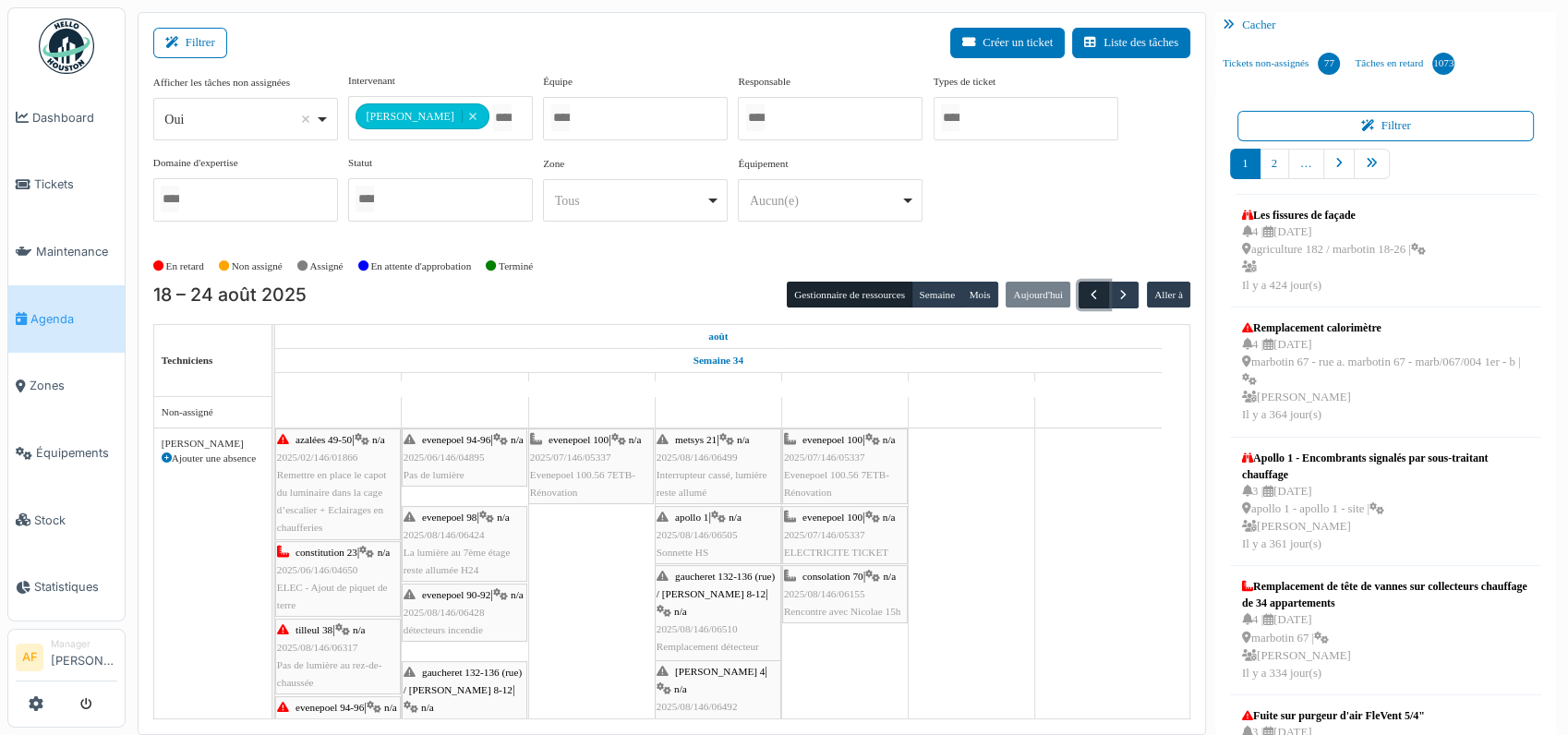
click at [1086, 291] on span "button" at bounding box center [1093, 294] width 16 height 16
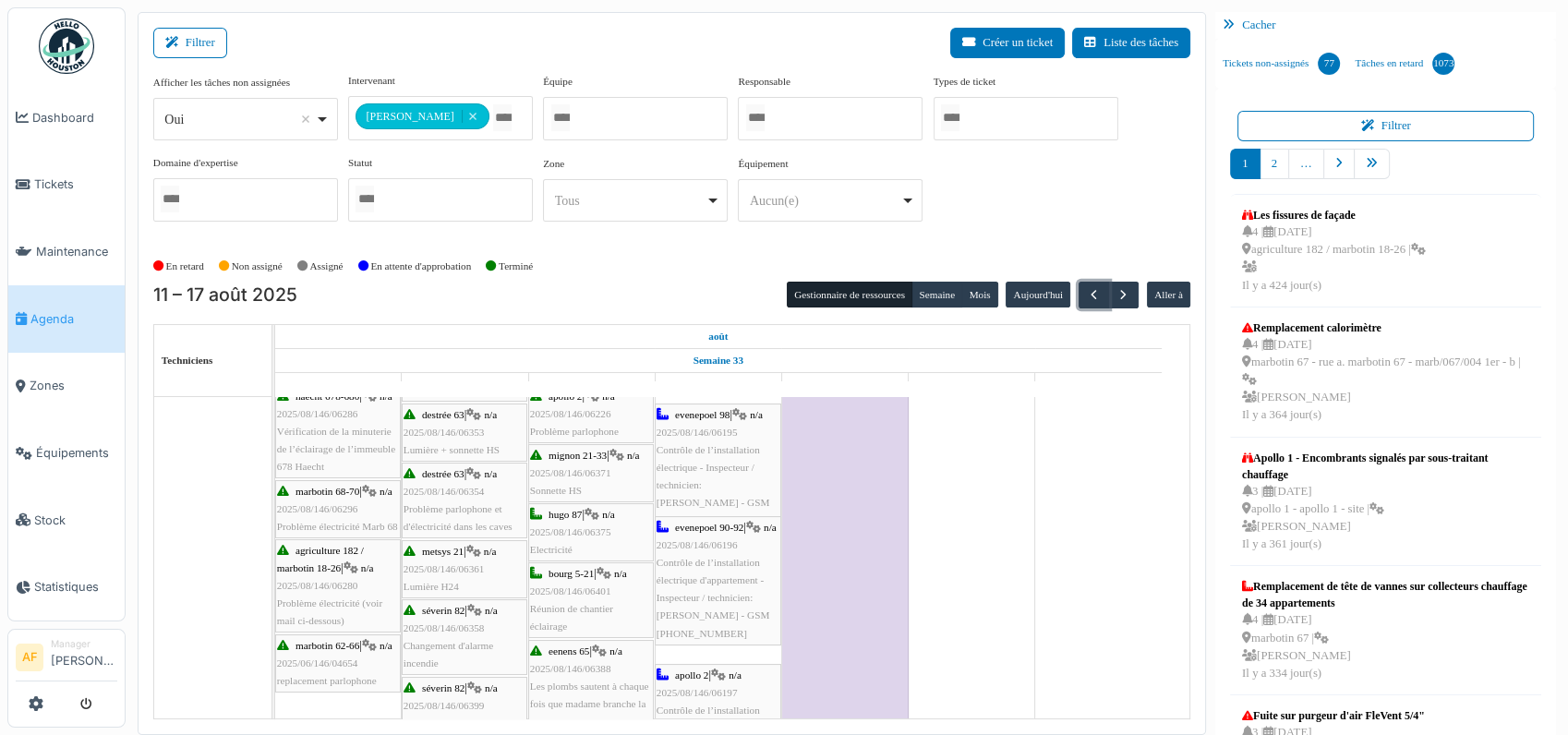
scroll to position [0, 0]
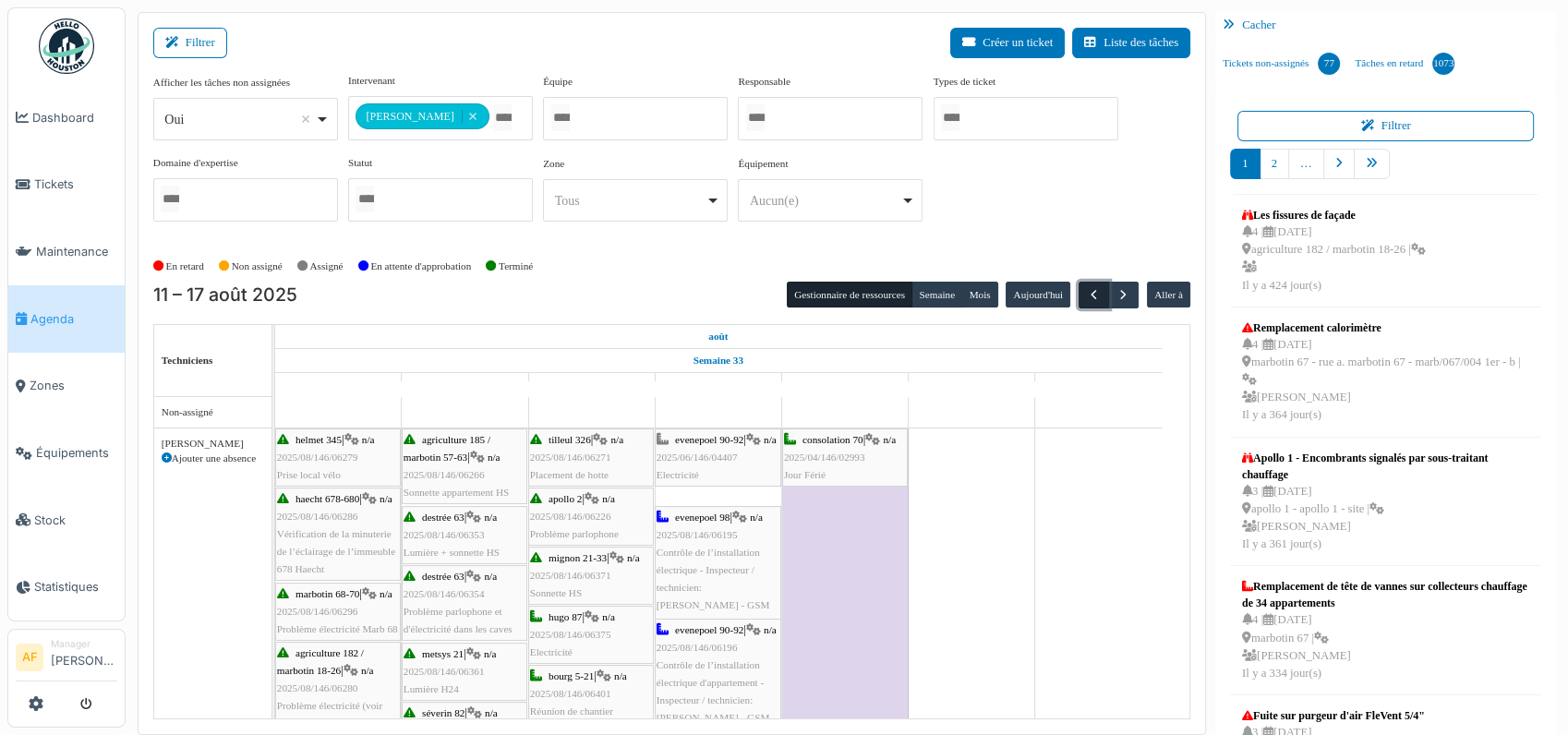
click at [1086, 288] on span "button" at bounding box center [1093, 294] width 16 height 16
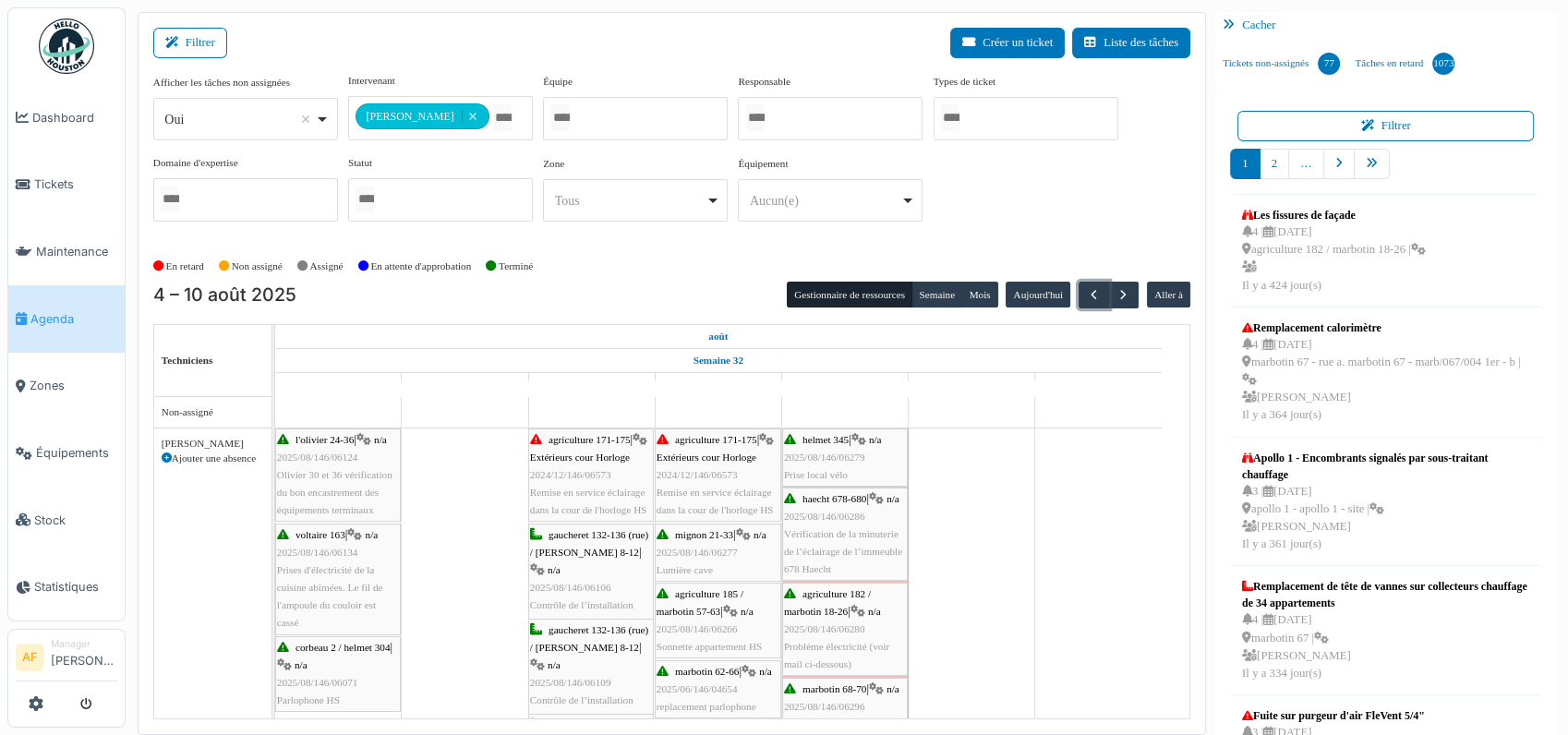
click at [720, 197] on div "**** Tous Remove item" at bounding box center [635, 200] width 185 height 42
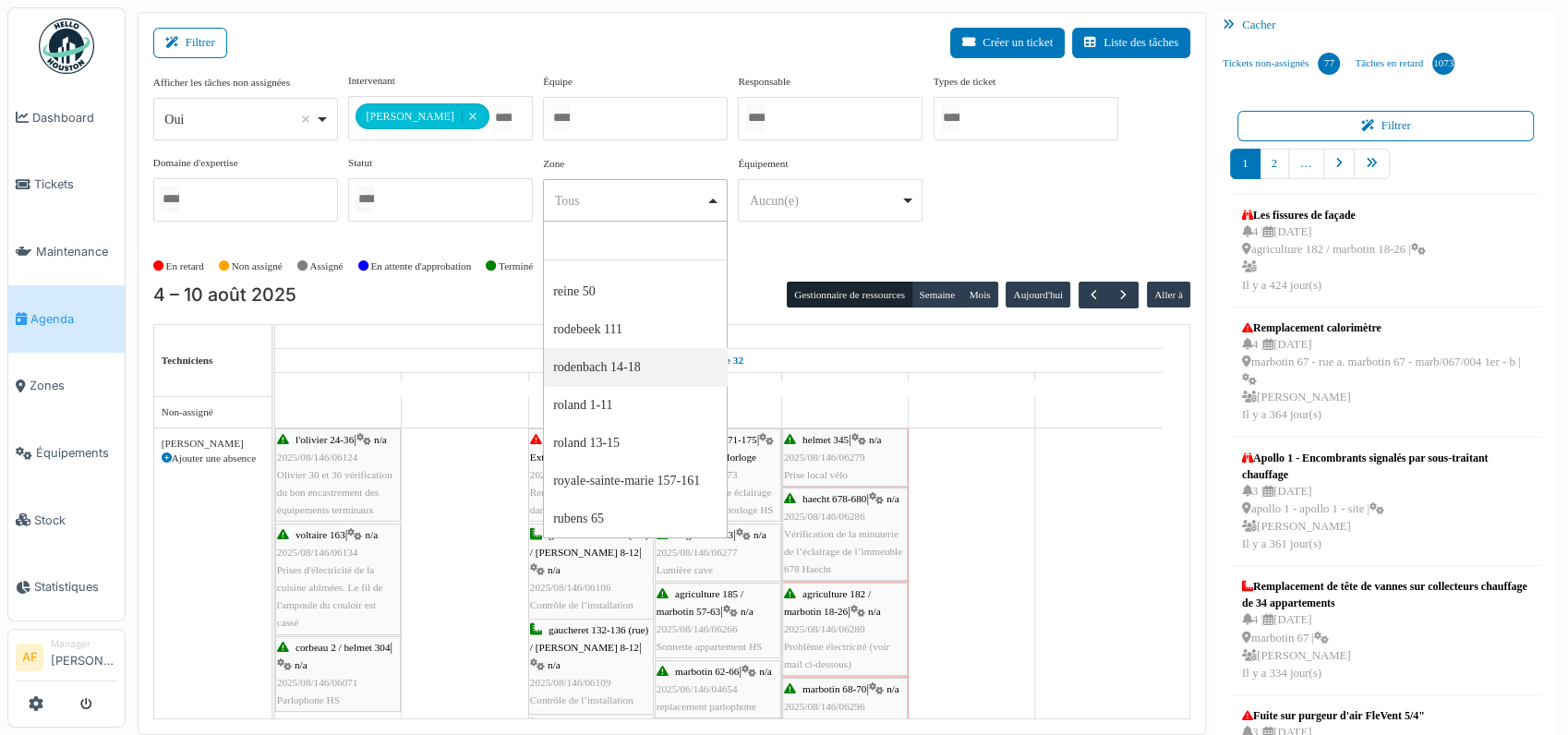
scroll to position [6056, 0]
click at [606, 236] on input "Tous" at bounding box center [635, 241] width 183 height 39
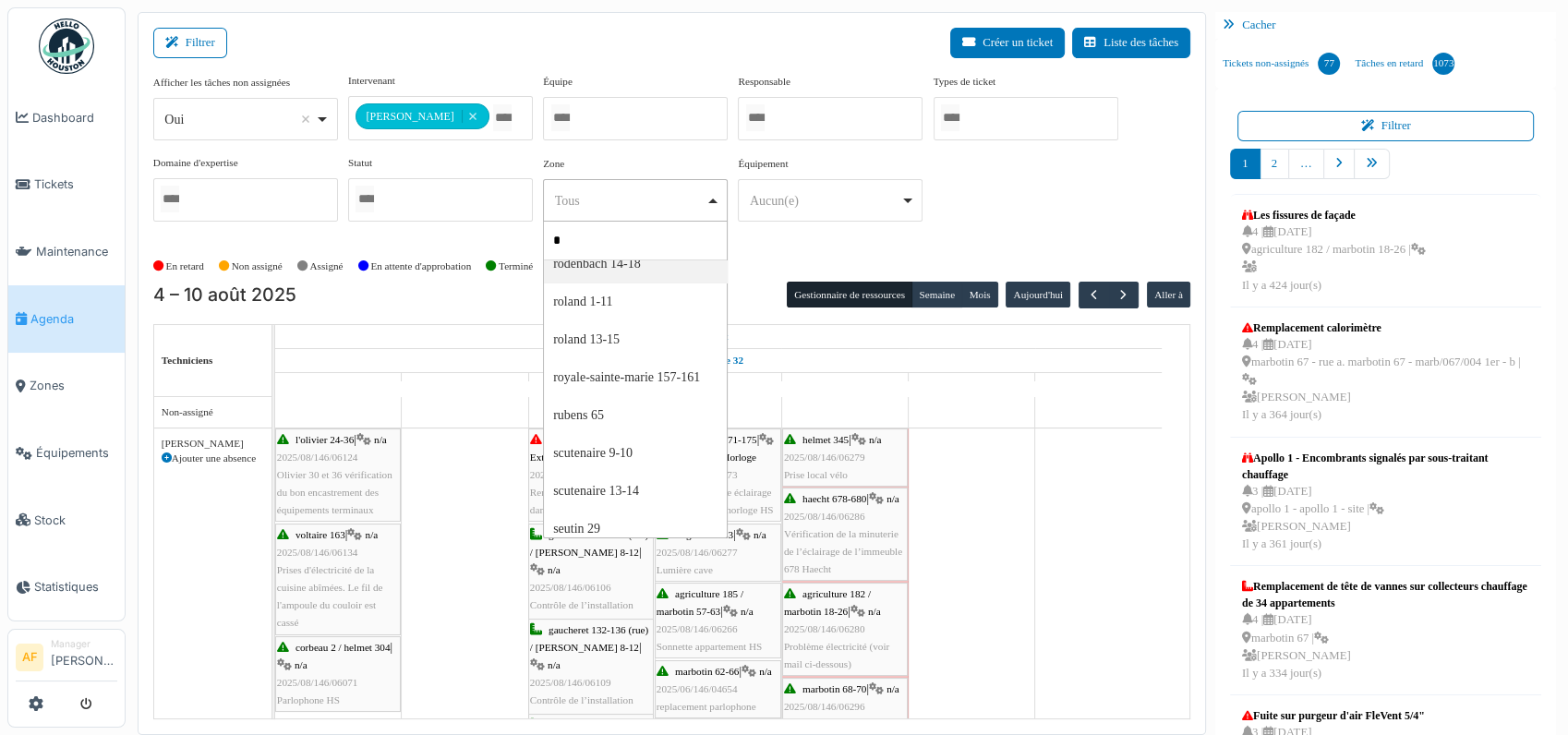
scroll to position [101, 0]
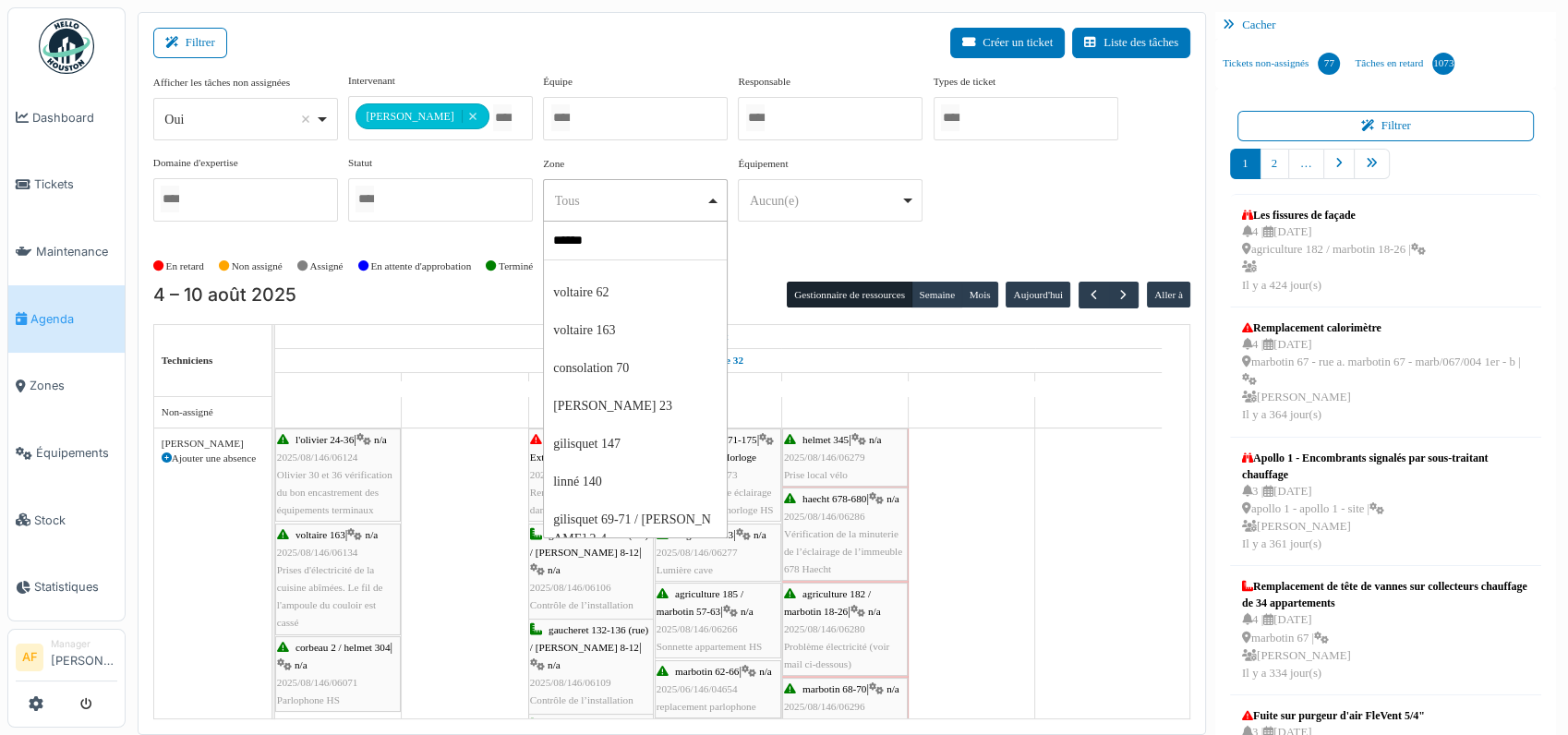
type input "*******"
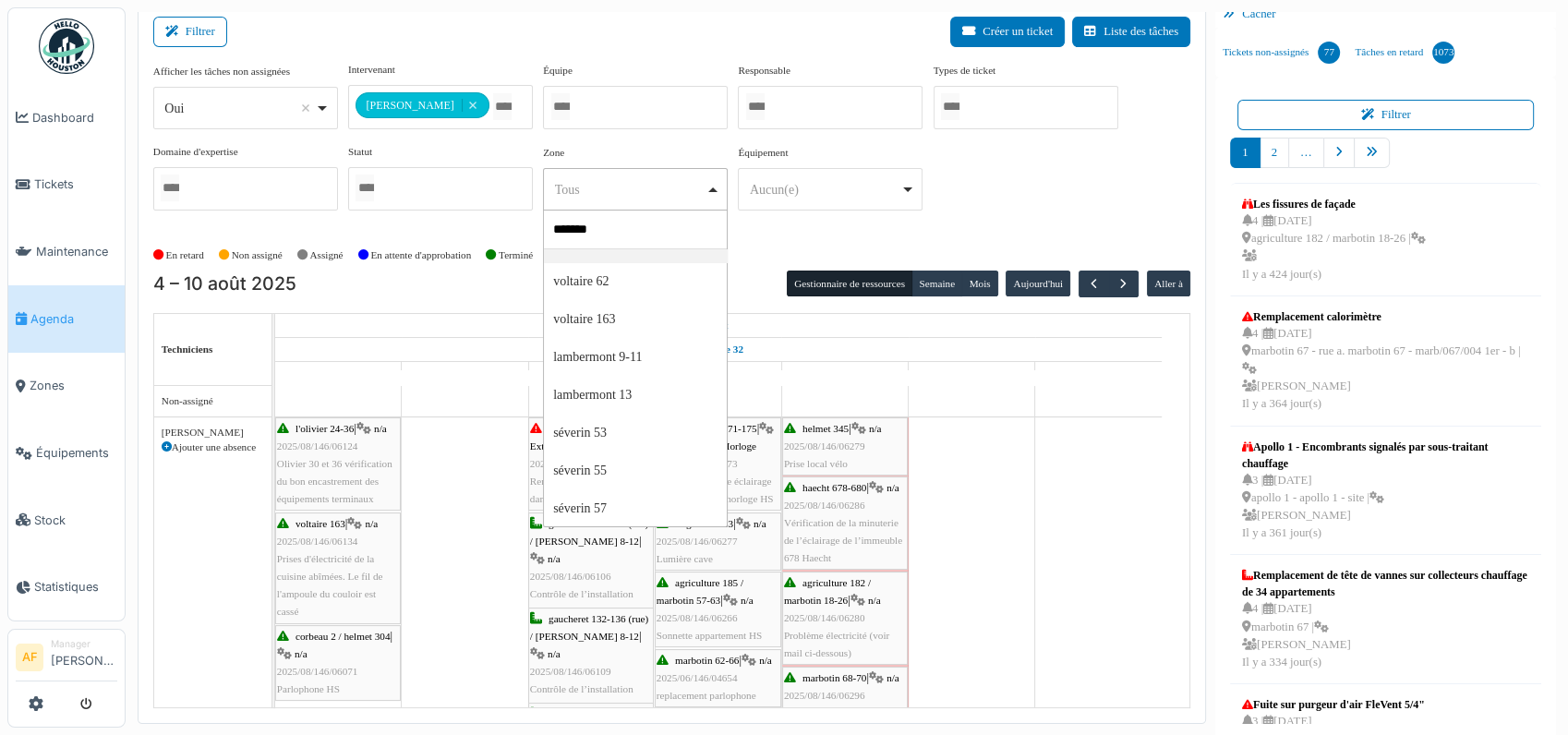
scroll to position [15, 0]
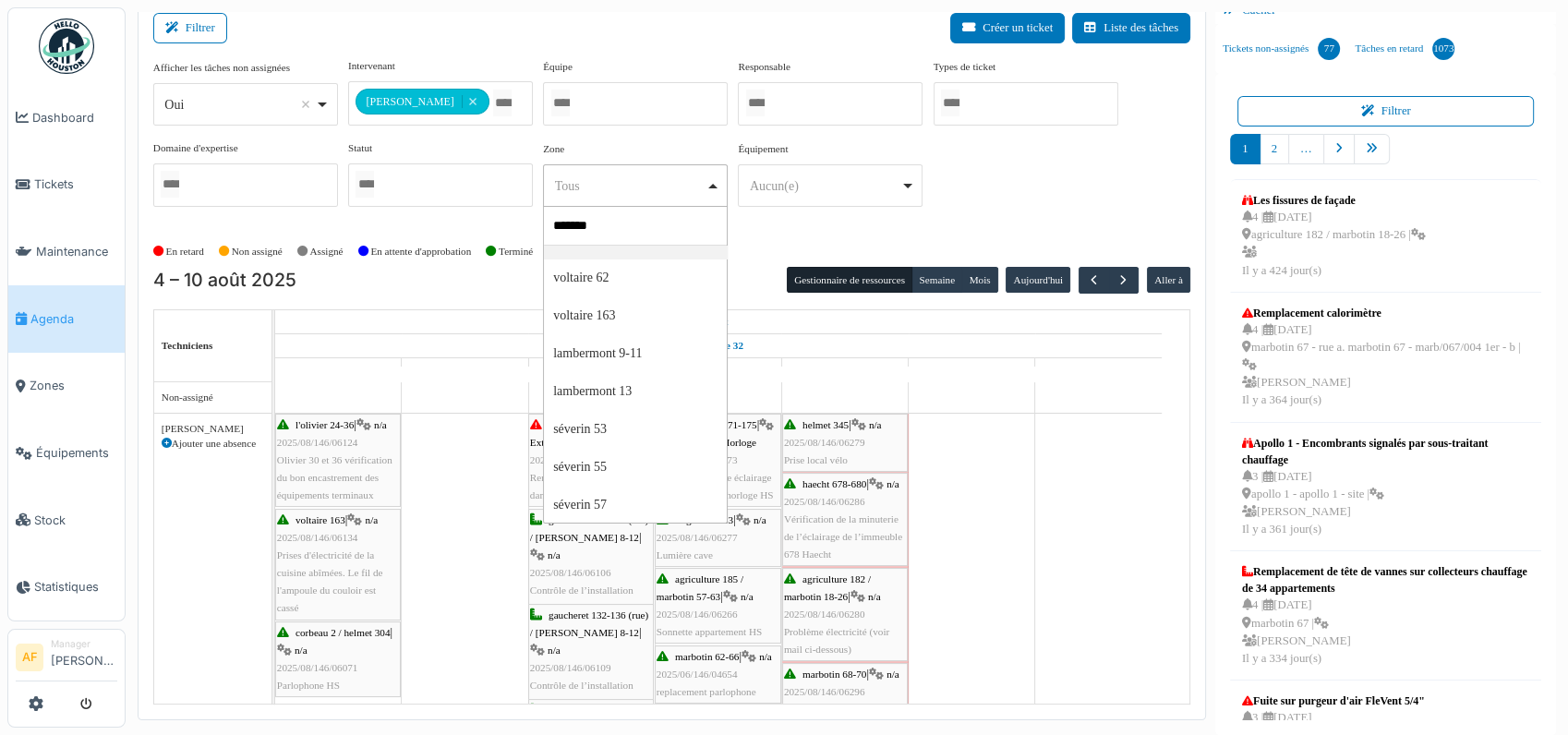
click at [617, 223] on input "*******" at bounding box center [635, 226] width 183 height 39
select select "****"
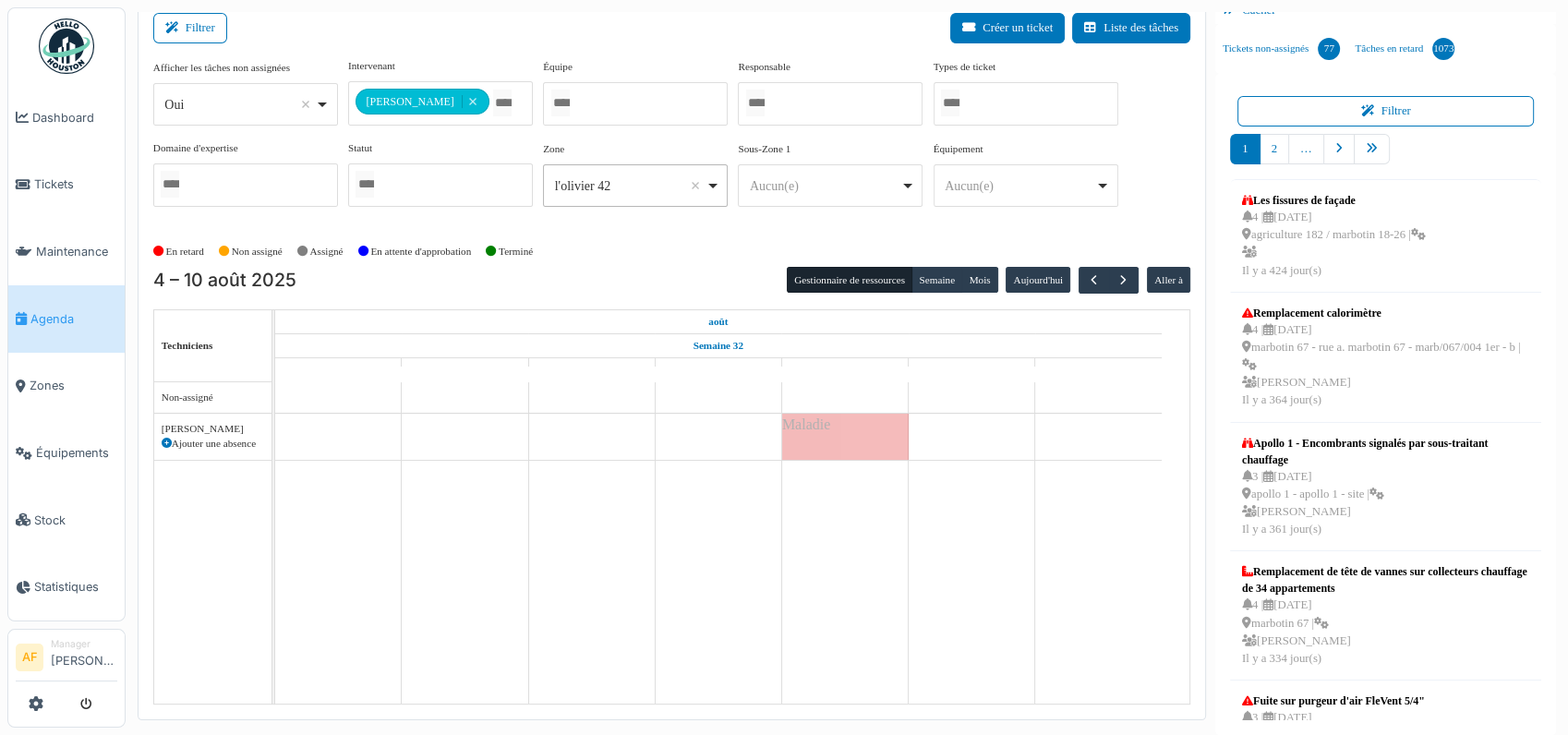
click at [577, 183] on div "l'olivier 42 Remove item" at bounding box center [630, 186] width 150 height 20
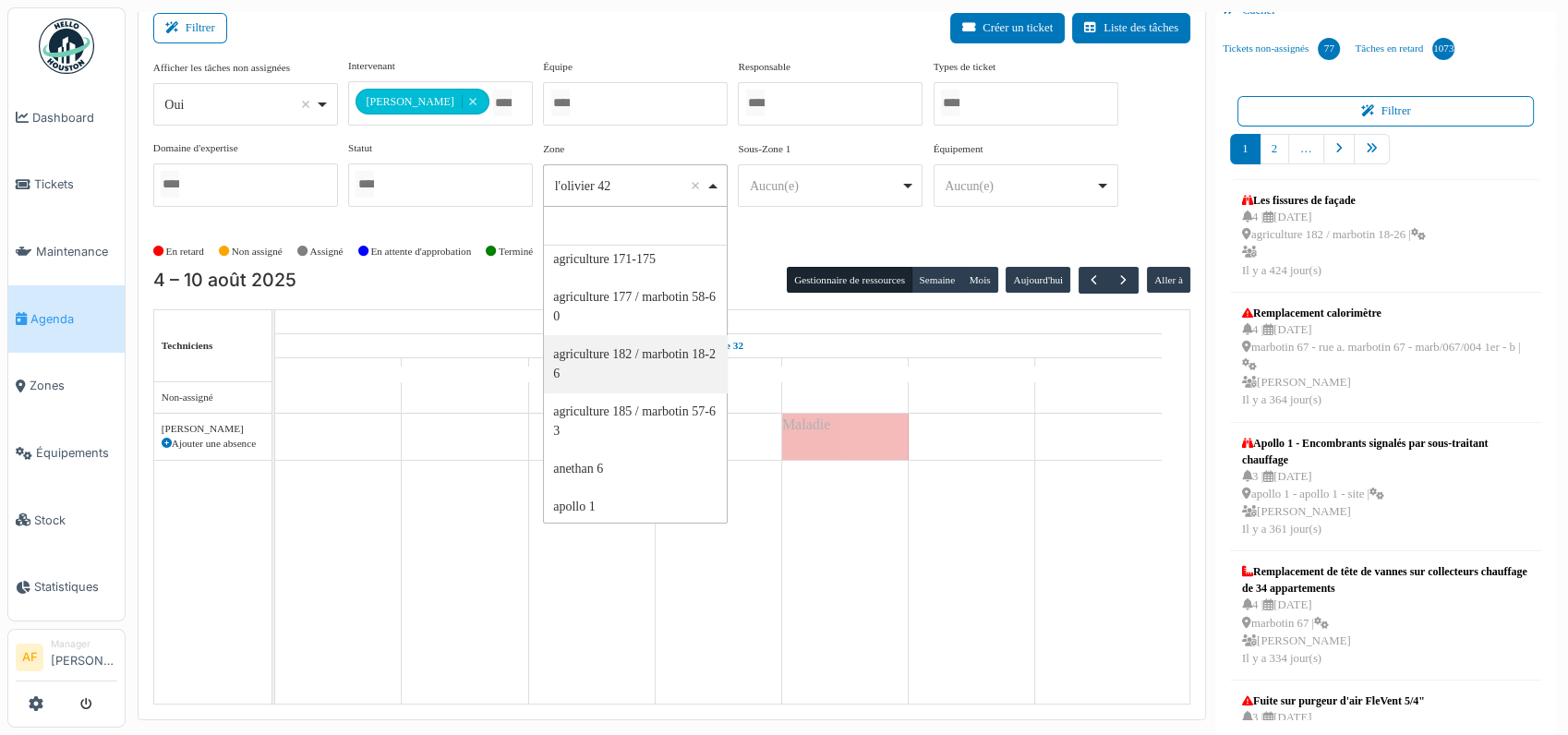
click at [776, 590] on td at bounding box center [718, 543] width 126 height 321
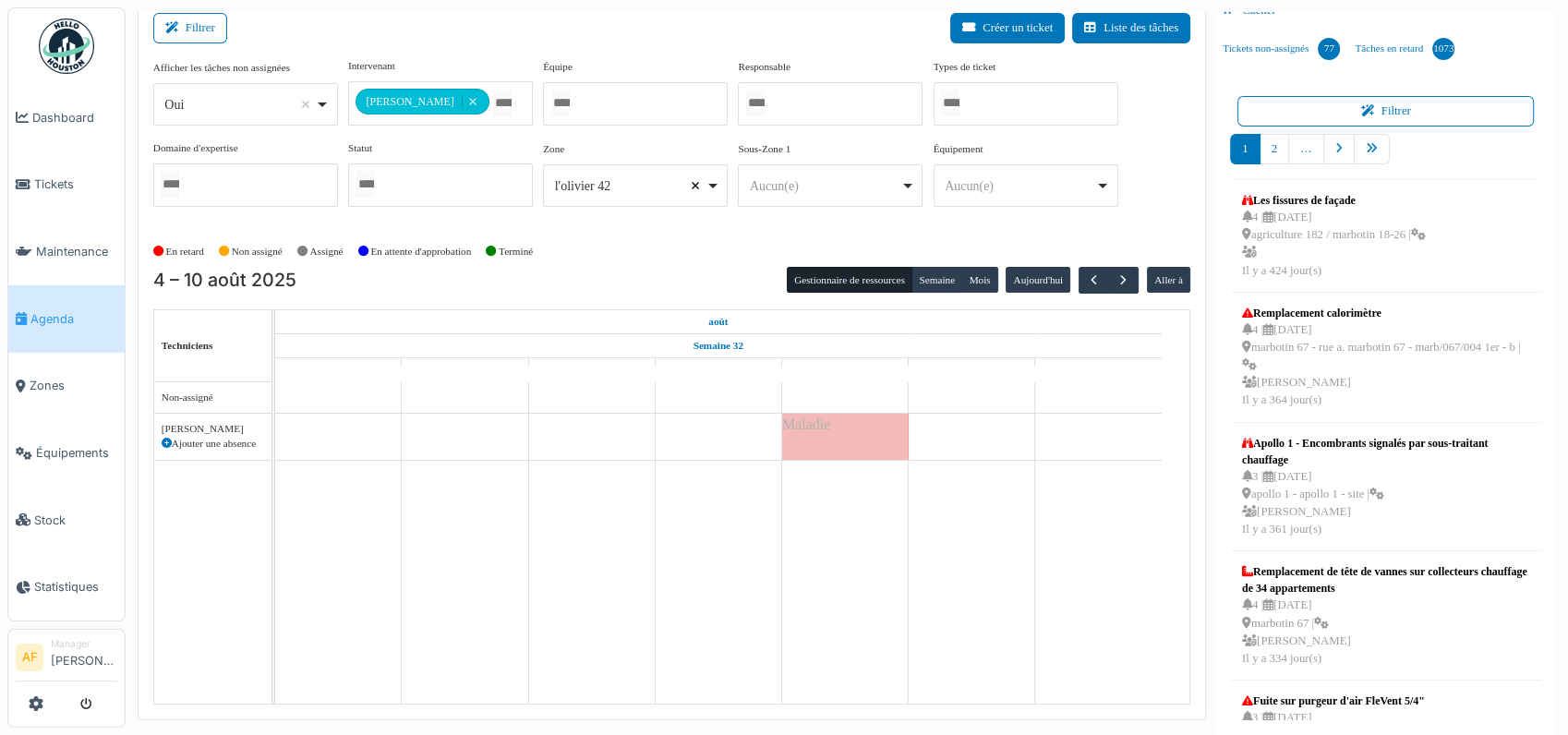
select select
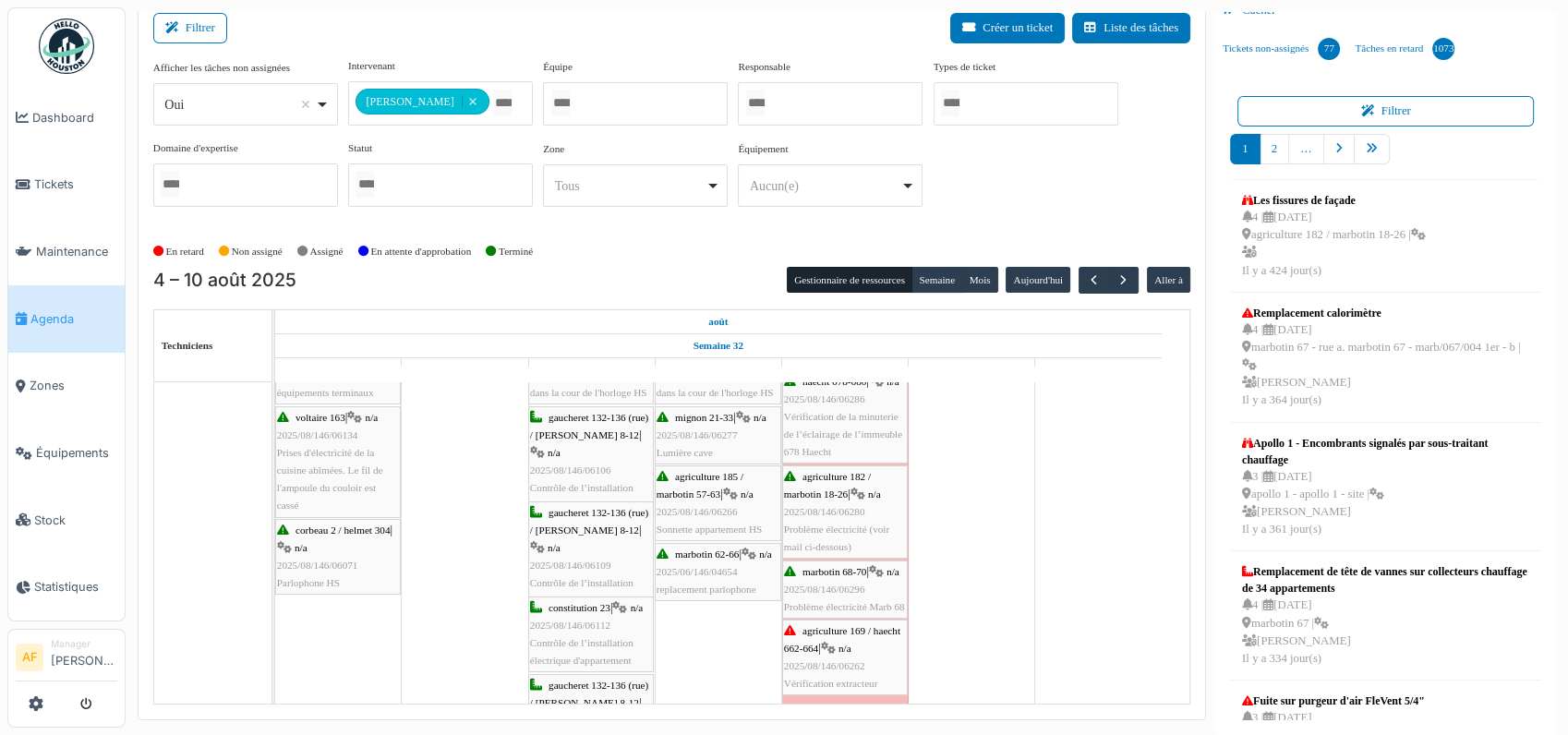
scroll to position [0, 0]
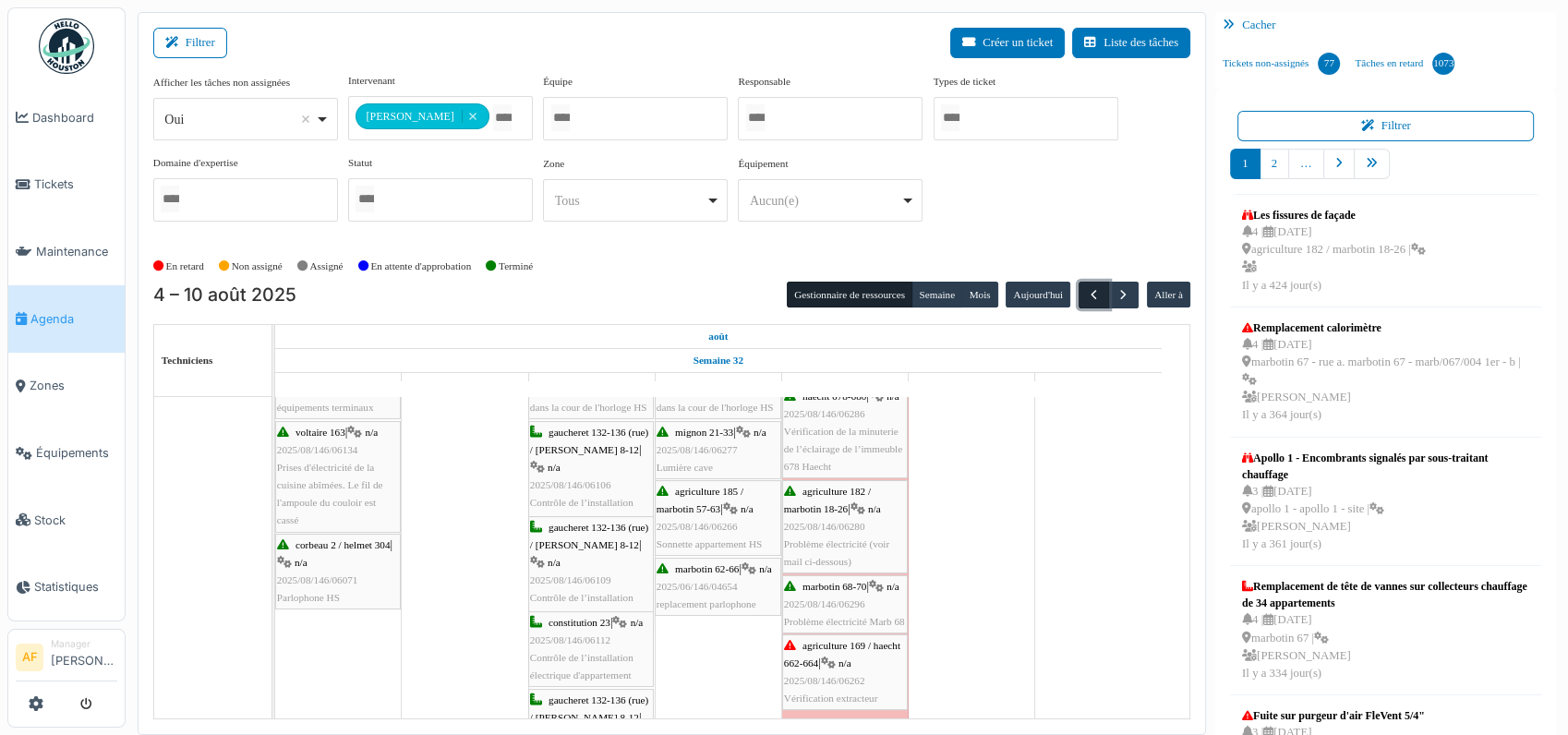
click at [1086, 294] on span "button" at bounding box center [1093, 294] width 16 height 16
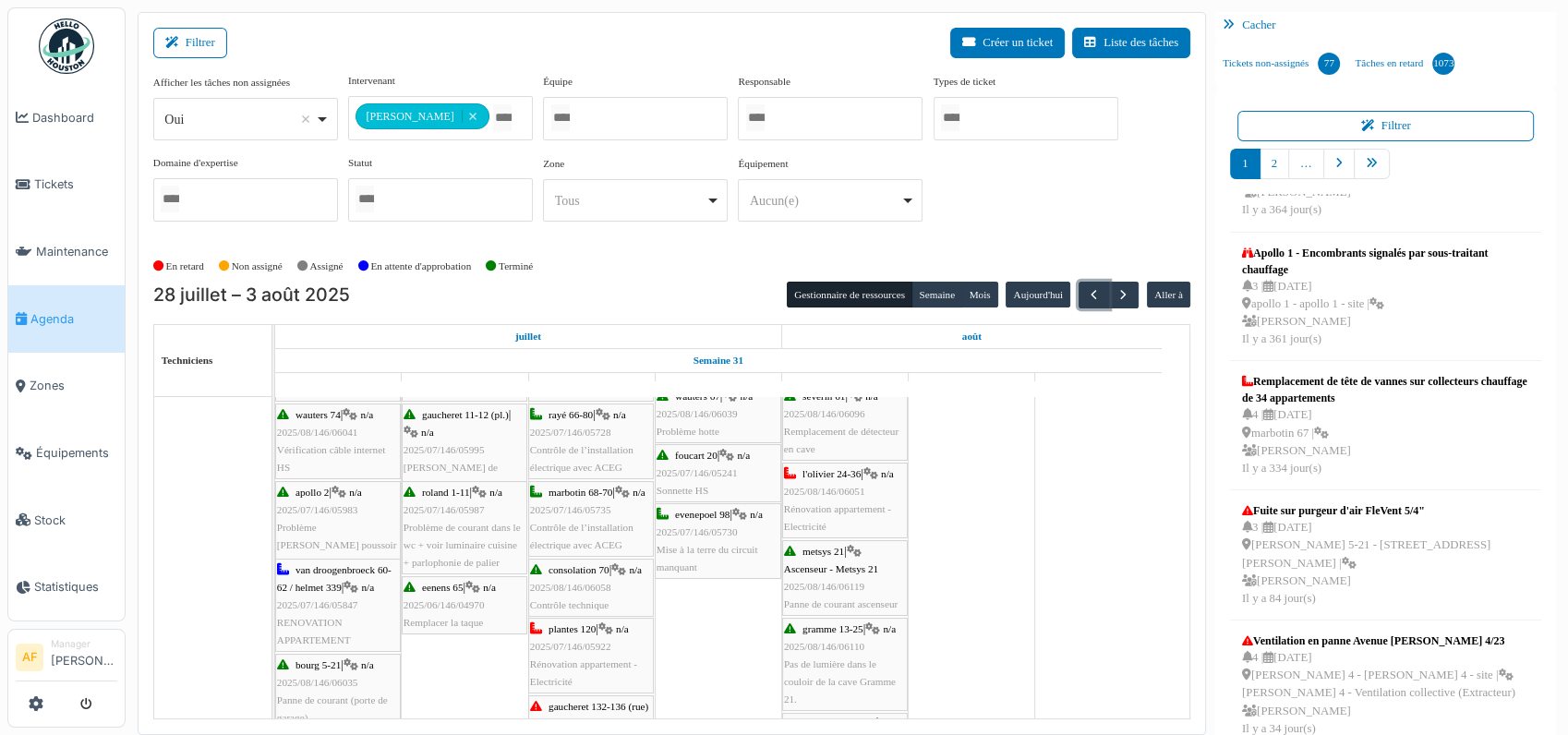
scroll to position [103, 0]
click at [837, 486] on span "2025/08/146/06051" at bounding box center [824, 491] width 81 height 11
click at [827, 488] on span "2025/08/146/06051" at bounding box center [824, 491] width 81 height 11
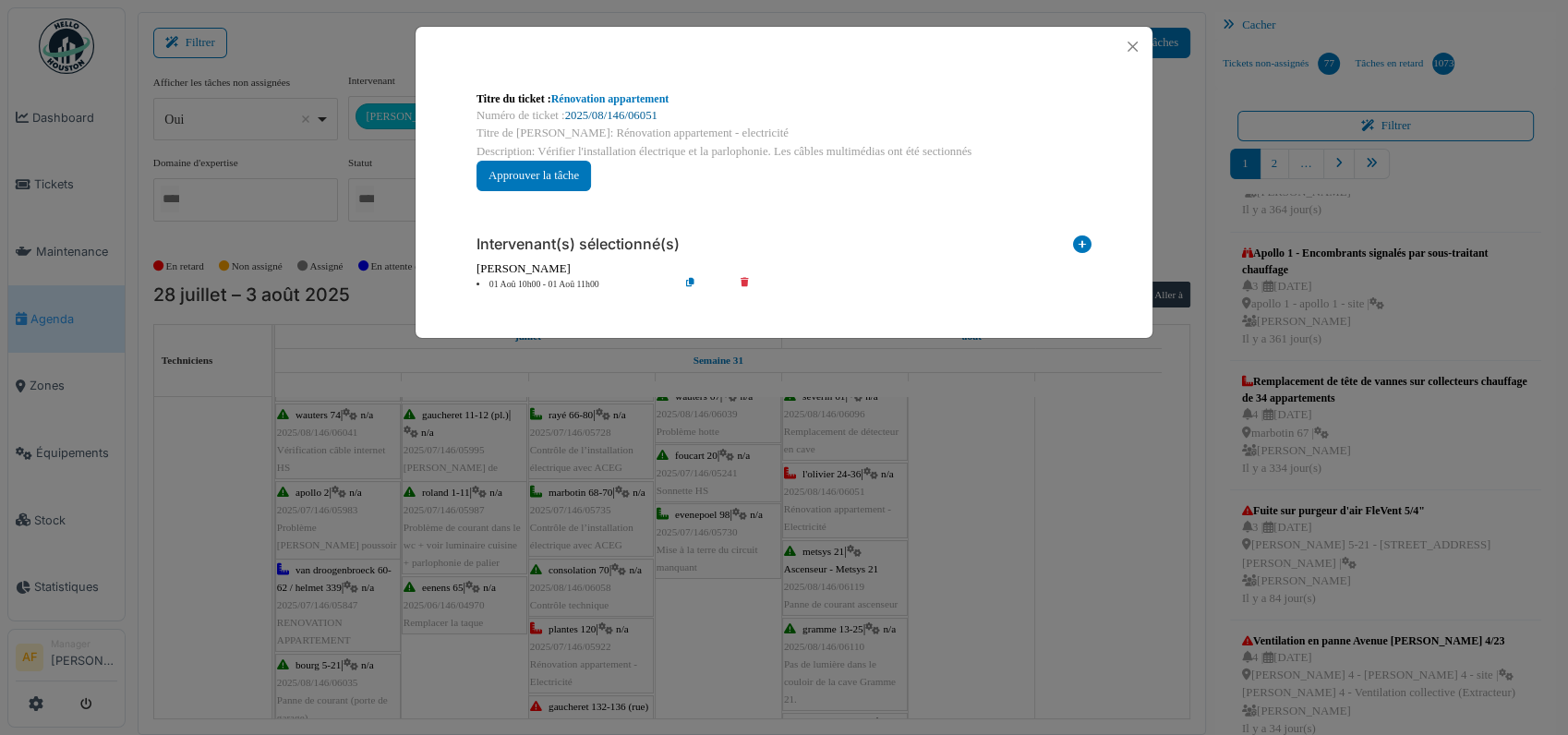
click at [628, 111] on link "2025/08/146/06051" at bounding box center [611, 116] width 93 height 13
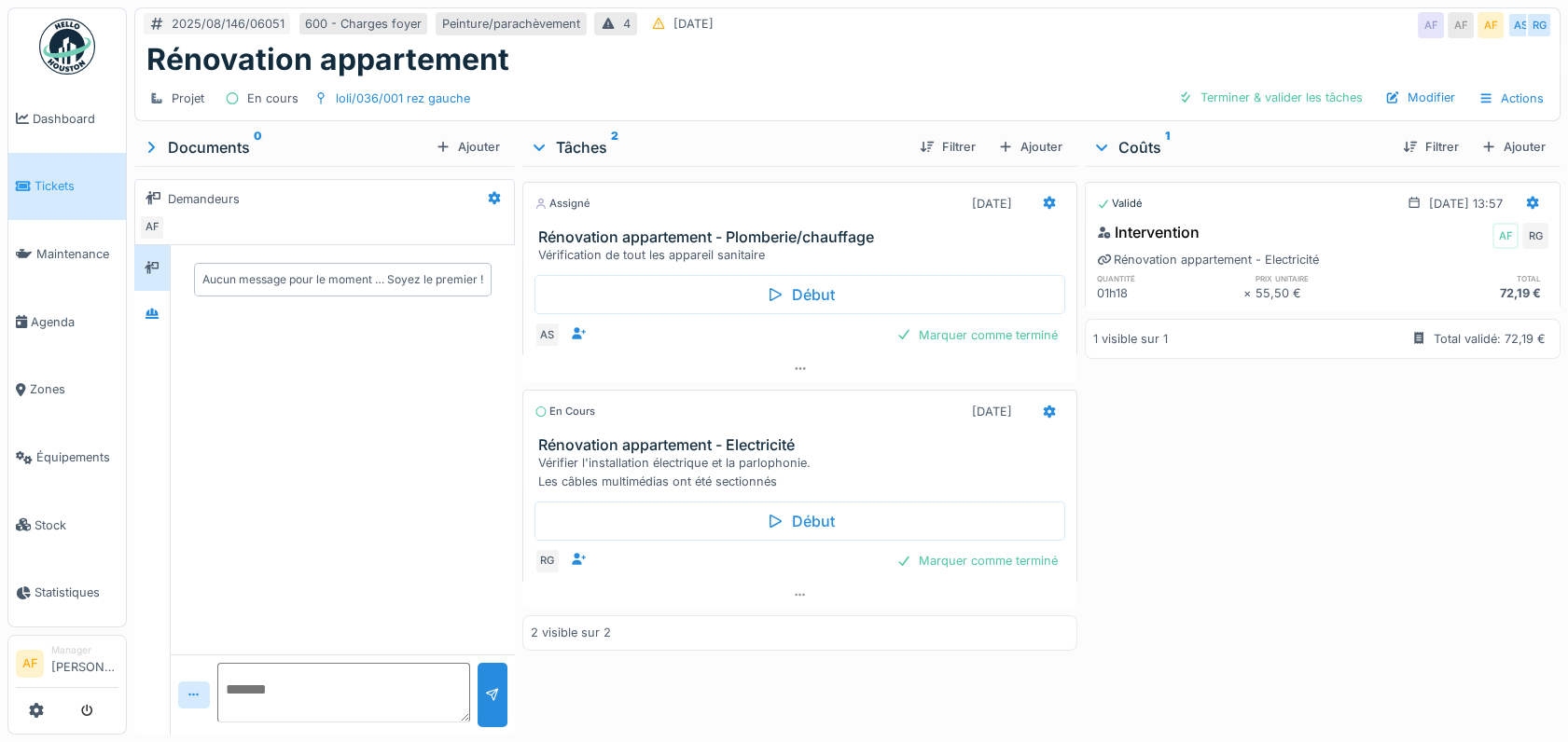
click at [713, 440] on h3 "Rénovation appartement - Electricité" at bounding box center [803, 445] width 531 height 18
click at [52, 313] on span "Agenda" at bounding box center [75, 322] width 88 height 18
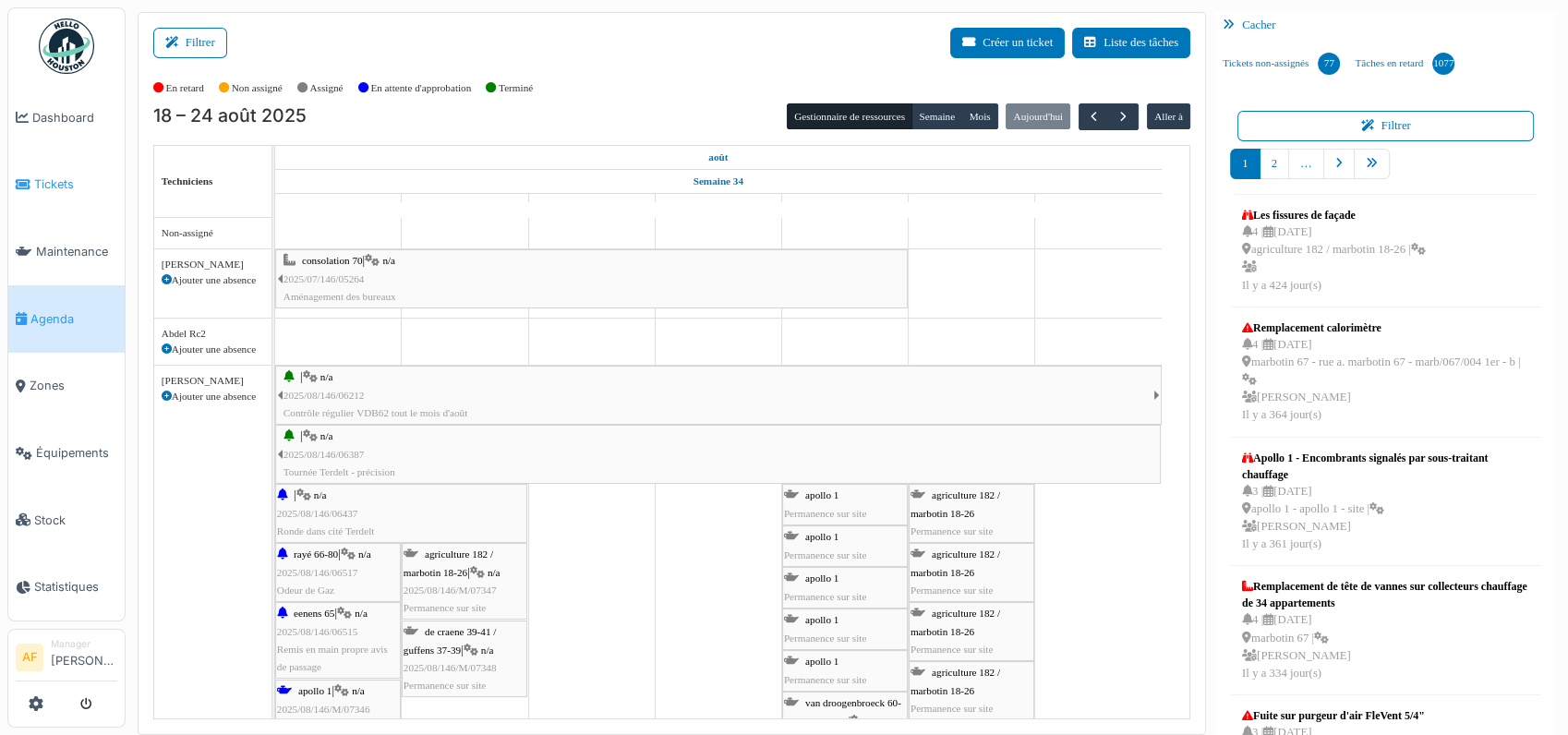
click at [50, 178] on span "Tickets" at bounding box center [76, 184] width 83 height 18
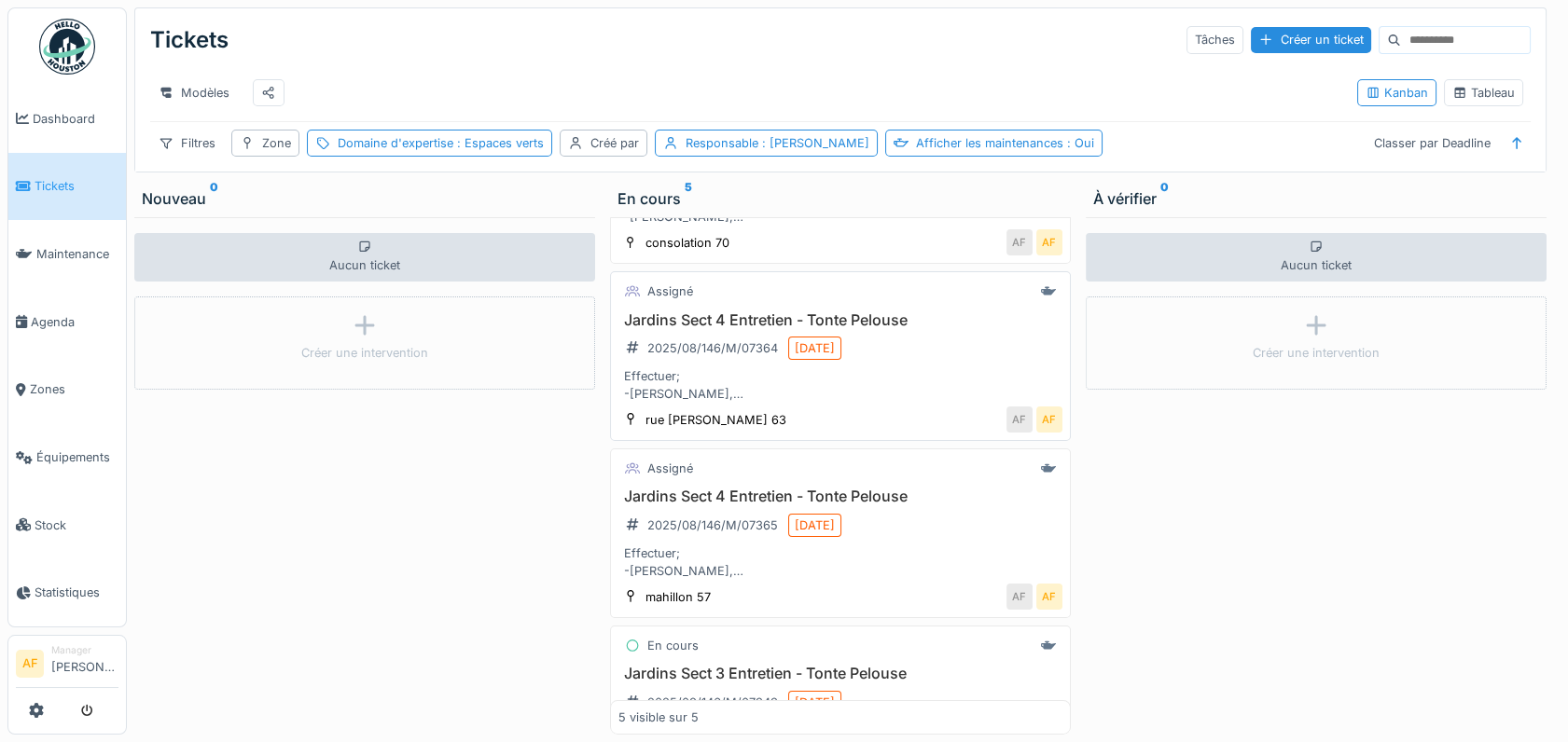
scroll to position [104, 0]
